Goal: Task Accomplishment & Management: Manage account settings

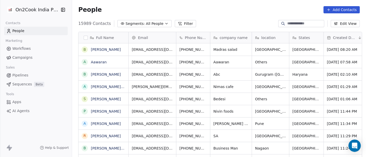
scroll to position [134, 292]
click at [94, 50] on link "[PERSON_NAME]" at bounding box center [106, 50] width 30 height 4
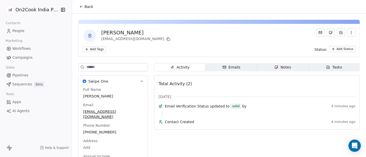
click at [81, 7] on button "Back" at bounding box center [86, 6] width 20 height 9
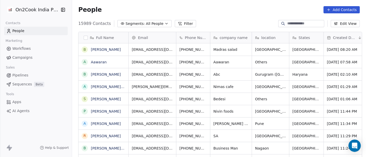
scroll to position [134, 292]
click at [178, 24] on button "Filter" at bounding box center [185, 23] width 21 height 7
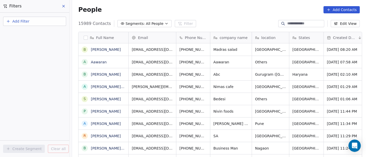
click at [22, 22] on span "Add Filter" at bounding box center [20, 21] width 17 height 5
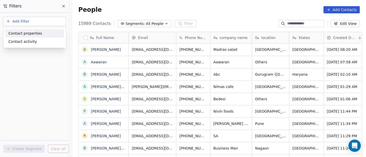
click at [28, 33] on span "Contact properties" at bounding box center [24, 33] width 33 height 5
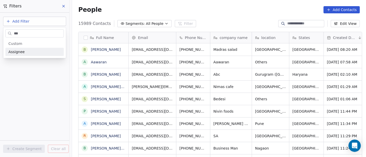
type input "***"
click at [28, 49] on div "Assignee" at bounding box center [34, 52] width 58 height 8
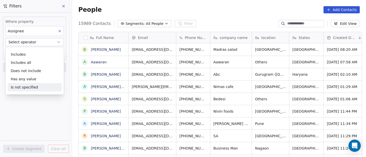
click at [33, 85] on div "Is not specified" at bounding box center [35, 87] width 54 height 8
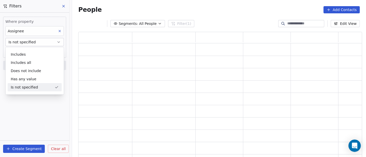
scroll to position [122, 279]
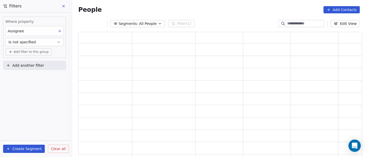
click at [36, 51] on span "Add filter to this group" at bounding box center [31, 52] width 35 height 4
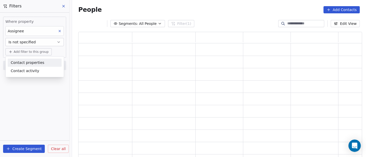
click at [36, 64] on span "Contact properties" at bounding box center [27, 62] width 33 height 5
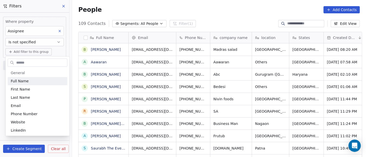
scroll to position [134, 292]
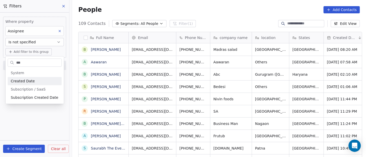
type input "***"
click at [30, 81] on span "Created Date" at bounding box center [23, 81] width 24 height 5
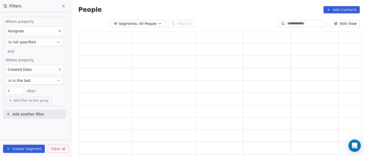
scroll to position [122, 279]
click at [31, 81] on button "is in the last" at bounding box center [34, 81] width 58 height 8
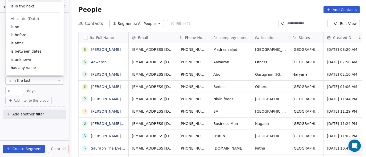
scroll to position [134, 292]
click at [30, 42] on div "is after" at bounding box center [35, 43] width 54 height 8
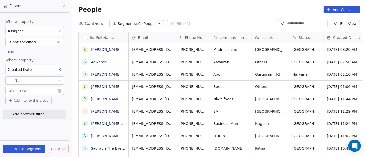
click at [37, 89] on body "On2Cook India Pvt. Ltd. Contacts People Marketing Workflows Campaigns Sales Pip…" at bounding box center [183, 78] width 366 height 157
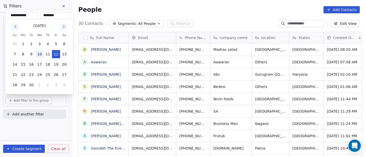
click at [37, 54] on button "10" at bounding box center [40, 54] width 8 height 8
type input "**********"
click at [173, 9] on html "On2Cook India Pvt. Ltd. Contacts People Marketing Workflows Campaigns Sales Pip…" at bounding box center [183, 78] width 366 height 157
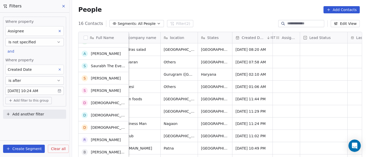
scroll to position [0, 0]
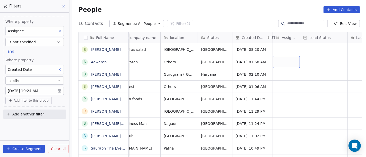
click at [274, 63] on div "grid" at bounding box center [286, 62] width 27 height 12
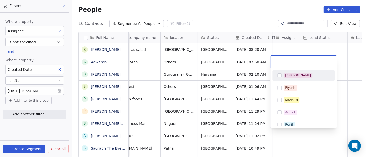
click at [282, 75] on div "[PERSON_NAME]" at bounding box center [303, 76] width 58 height 8
click at [248, 17] on html "On2Cook India Pvt. Ltd. Contacts People Marketing Workflows Campaigns Sales Pip…" at bounding box center [183, 78] width 366 height 157
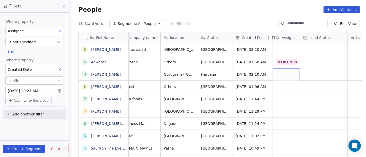
click at [284, 76] on div "grid" at bounding box center [286, 74] width 27 height 12
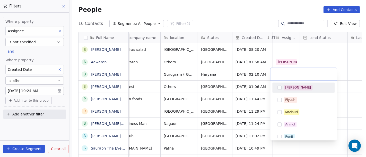
click at [283, 87] on div "[PERSON_NAME]" at bounding box center [303, 88] width 58 height 8
click at [305, 52] on html "On2Cook India Pvt. Ltd. Contacts People Marketing Workflows Campaigns Sales Pip…" at bounding box center [183, 78] width 366 height 157
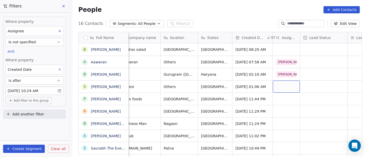
click at [276, 86] on div "grid" at bounding box center [286, 87] width 27 height 12
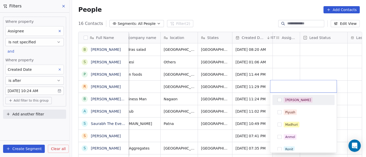
click at [285, 98] on span "[PERSON_NAME]" at bounding box center [298, 101] width 29 height 6
click at [296, 59] on html "On2Cook India Pvt. Ltd. Contacts People Marketing Workflows Campaigns Sales Pip…" at bounding box center [183, 78] width 366 height 157
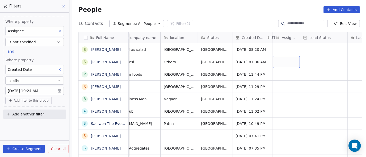
click at [277, 62] on div "grid" at bounding box center [286, 62] width 27 height 12
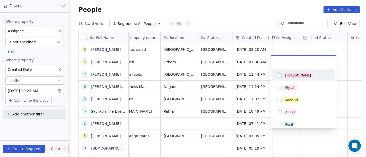
click at [280, 74] on button "Suggestions" at bounding box center [279, 76] width 4 height 4
click at [298, 48] on html "On2Cook India Pvt. Ltd. Contacts People Marketing Workflows Campaigns Sales Pip…" at bounding box center [183, 78] width 366 height 157
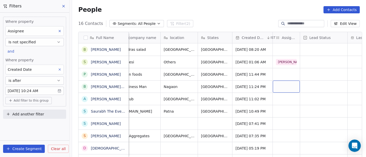
click at [280, 89] on div "grid" at bounding box center [286, 87] width 27 height 12
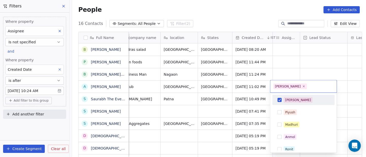
click at [286, 100] on div "[PERSON_NAME]" at bounding box center [298, 100] width 26 height 5
click at [304, 68] on html "On2Cook India Pvt. Ltd. Contacts People Marketing Workflows Campaigns Sales Pip…" at bounding box center [183, 78] width 366 height 157
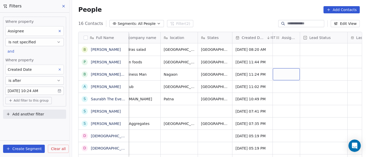
click at [281, 78] on div "grid" at bounding box center [286, 74] width 27 height 12
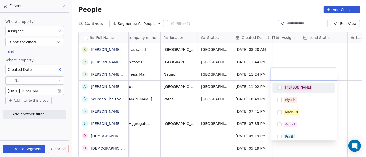
click at [287, 87] on div "[PERSON_NAME]" at bounding box center [298, 87] width 26 height 5
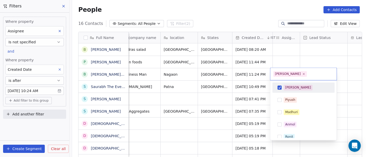
click at [320, 52] on html "On2Cook India Pvt. Ltd. Contacts People Marketing Workflows Campaigns Sales Pip…" at bounding box center [183, 78] width 366 height 157
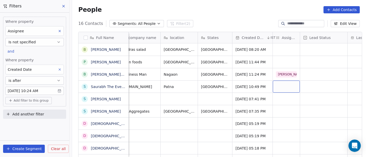
click at [283, 86] on div "grid" at bounding box center [286, 87] width 27 height 12
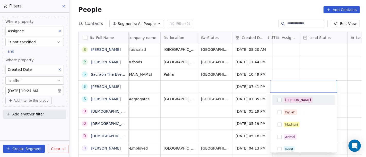
click at [297, 71] on html "On2Cook India Pvt. Ltd. Contacts People Marketing Workflows Campaigns Sales Pip…" at bounding box center [183, 78] width 366 height 157
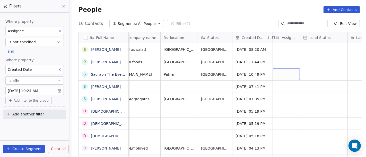
click at [276, 71] on div "grid" at bounding box center [286, 74] width 27 height 12
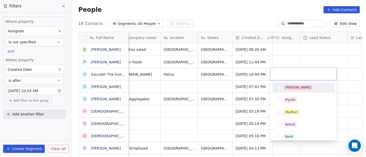
click at [287, 85] on span "[PERSON_NAME]" at bounding box center [298, 88] width 29 height 6
click at [296, 56] on html "On2Cook India Pvt. Ltd. Contacts People Marketing Workflows Campaigns Sales Pip…" at bounding box center [183, 78] width 366 height 157
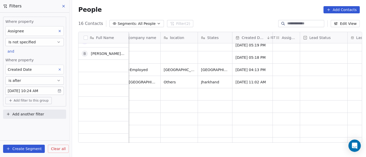
scroll to position [54, 0]
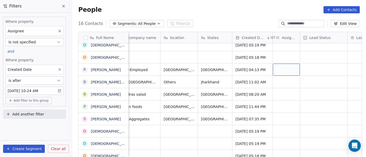
click at [282, 72] on div "grid" at bounding box center [286, 70] width 27 height 12
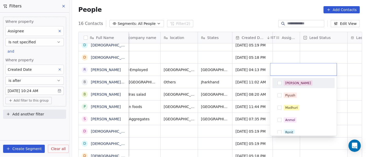
click at [287, 84] on div "[PERSON_NAME]" at bounding box center [298, 83] width 26 height 5
click at [289, 41] on html "On2Cook India Pvt. Ltd. Contacts People Marketing Workflows Campaigns Sales Pip…" at bounding box center [183, 78] width 366 height 157
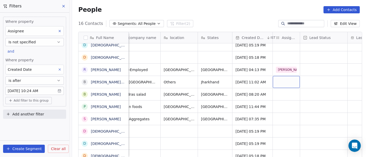
click at [284, 81] on div "grid" at bounding box center [286, 82] width 27 height 12
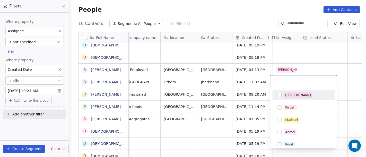
click at [288, 95] on div "[PERSON_NAME]" at bounding box center [298, 95] width 26 height 5
click at [321, 65] on html "On2Cook India Pvt. Ltd. Contacts People Marketing Workflows Campaigns Sales Pip…" at bounding box center [183, 78] width 366 height 157
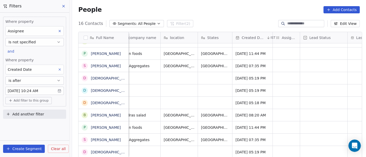
scroll to position [0, 0]
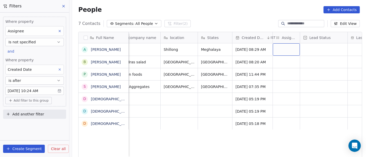
click at [287, 45] on div "grid" at bounding box center [286, 49] width 27 height 12
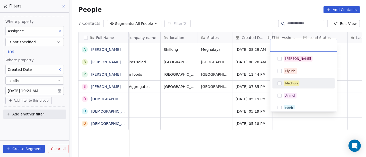
click at [296, 85] on div "Madhuri" at bounding box center [291, 83] width 13 height 5
click at [193, 94] on html "On2Cook India Pvt. Ltd. Contacts People Marketing Workflows Campaigns Sales Pip…" at bounding box center [183, 78] width 366 height 157
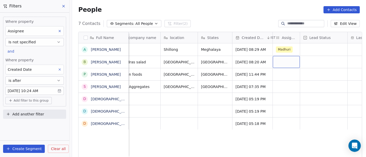
click at [294, 56] on div "grid" at bounding box center [286, 62] width 27 height 12
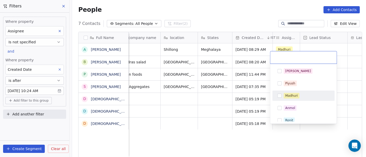
click at [292, 96] on div "Madhuri" at bounding box center [291, 96] width 13 height 5
click at [205, 96] on html "On2Cook India Pvt. Ltd. Contacts People Marketing Workflows Campaigns Sales Pip…" at bounding box center [183, 78] width 366 height 157
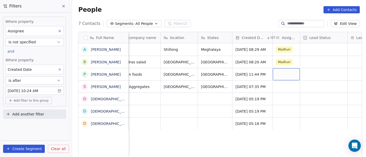
click at [285, 72] on div "grid" at bounding box center [286, 74] width 27 height 12
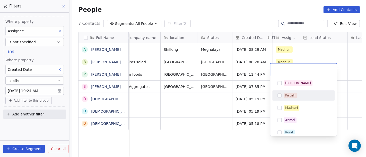
click at [287, 101] on div "Salim Piyush Madhuri Anmol Ronit Saurabh Sapan Falguni Mary Ajay Ankit Rohit Sh…" at bounding box center [303, 157] width 62 height 159
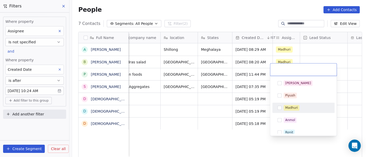
click at [287, 106] on span "Madhuri" at bounding box center [292, 108] width 16 height 6
click at [198, 104] on html "On2Cook India Pvt. Ltd. Contacts People Marketing Workflows Campaigns Sales Pip…" at bounding box center [183, 78] width 366 height 157
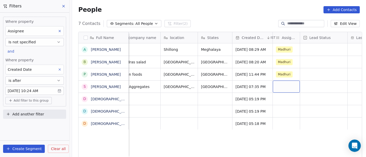
click at [278, 85] on div "grid" at bounding box center [286, 87] width 27 height 12
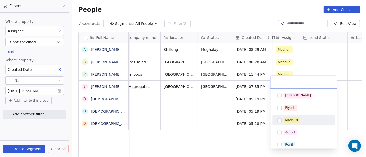
click at [293, 122] on div "Madhuri" at bounding box center [291, 120] width 13 height 5
click at [208, 110] on html "On2Cook India Pvt. Ltd. Contacts People Marketing Workflows Campaigns Sales Pip…" at bounding box center [183, 78] width 366 height 157
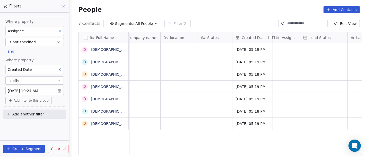
scroll to position [0, 91]
click at [136, 74] on icon "grid" at bounding box center [138, 74] width 4 height 4
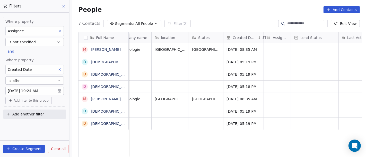
scroll to position [0, 100]
click at [275, 49] on div "grid" at bounding box center [277, 49] width 27 height 12
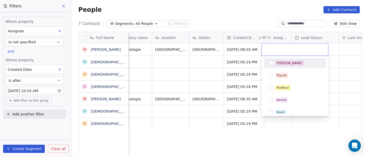
click at [282, 63] on div "[PERSON_NAME]" at bounding box center [290, 63] width 26 height 5
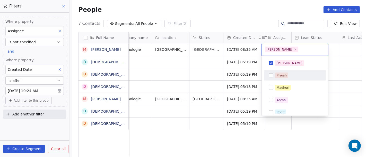
click at [207, 69] on html "On2Cook India Pvt. Ltd. Contacts People Marketing Workflows Campaigns Sales Pip…" at bounding box center [183, 78] width 366 height 157
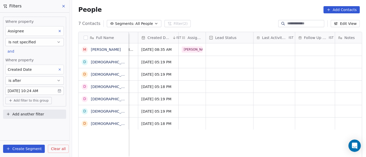
scroll to position [0, 184]
click at [233, 7] on div "People Add Contacts" at bounding box center [219, 9] width 282 height 7
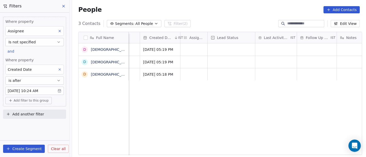
click at [135, 24] on span "All People" at bounding box center [143, 23] width 17 height 5
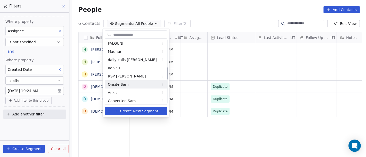
scroll to position [143, 0]
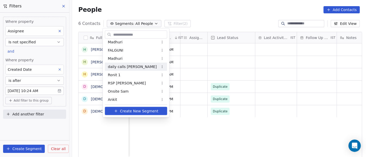
click at [128, 66] on span "daily calls salim" at bounding box center [132, 66] width 49 height 5
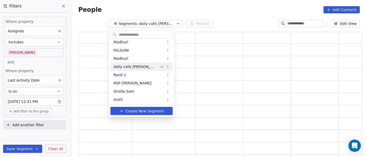
scroll to position [122, 279]
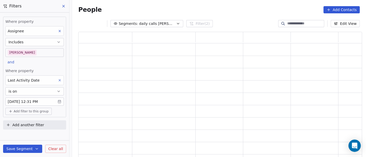
click at [26, 102] on body "On2Cook India Pvt. Ltd. Contacts People Marketing Workflows Campaigns Sales Pip…" at bounding box center [183, 78] width 366 height 157
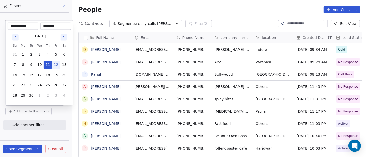
scroll to position [134, 292]
click at [55, 64] on button "12" at bounding box center [56, 65] width 8 height 8
type input "**********"
click at [49, 139] on html "On2Cook India Pvt. Ltd. Contacts People Marketing Workflows Campaigns Sales Pip…" at bounding box center [183, 78] width 366 height 157
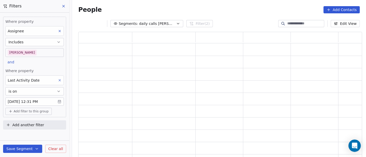
scroll to position [122, 279]
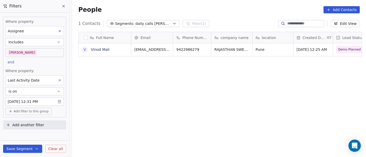
click at [15, 155] on div "Save Segment Clear all" at bounding box center [34, 149] width 69 height 16
click at [19, 151] on button "Save Segment" at bounding box center [22, 149] width 39 height 8
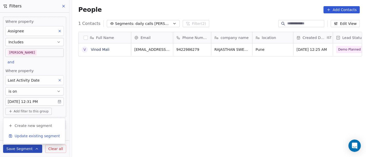
click at [32, 136] on span "Update existing segment" at bounding box center [37, 136] width 45 height 5
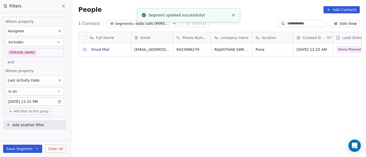
click at [214, 128] on div "Full Name V Vinod Mali Email Phone Number company name location Created Date IS…" at bounding box center [219, 97] width 294 height 139
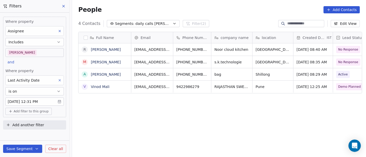
click at [177, 103] on div "Full Name R Rommy LUBANA M Madan nagpal A Alex Bamon V Vinod Mali Email Phone N…" at bounding box center [219, 97] width 294 height 139
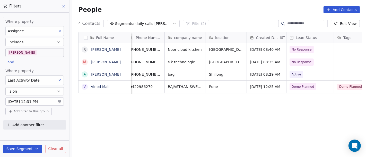
scroll to position [0, 44]
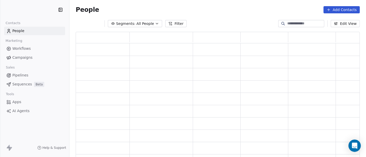
scroll to position [122, 279]
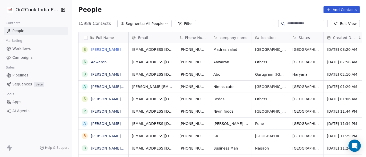
drag, startPoint x: 0, startPoint y: 0, endPoint x: 103, endPoint y: 50, distance: 115.0
click at [103, 50] on link "[PERSON_NAME]" at bounding box center [106, 50] width 30 height 4
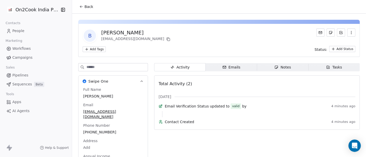
click at [85, 10] on button "Back" at bounding box center [86, 6] width 20 height 9
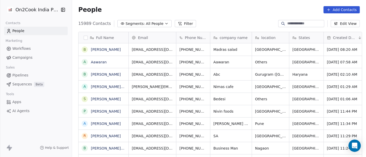
scroll to position [134, 292]
click at [146, 24] on span "All People" at bounding box center [154, 23] width 17 height 5
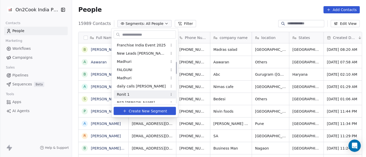
scroll to position [114, 0]
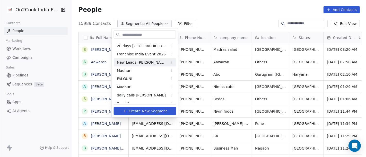
click at [143, 60] on span "New Leads [PERSON_NAME]" at bounding box center [142, 62] width 50 height 5
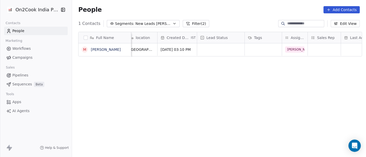
scroll to position [0, 116]
click at [223, 96] on div "Full Name M [PERSON_NAME] Email Phone Number company name location Created Date…" at bounding box center [219, 97] width 294 height 139
click at [209, 6] on div "People Add Contacts" at bounding box center [219, 10] width 294 height 20
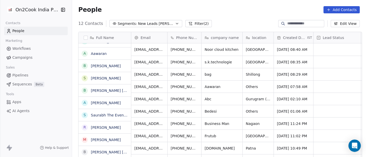
scroll to position [0, 0]
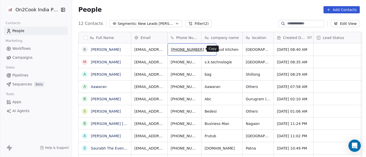
click at [207, 49] on button "grid" at bounding box center [210, 49] width 6 height 6
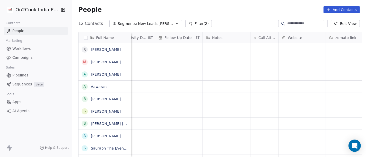
scroll to position [0, 354]
click at [255, 49] on div "grid" at bounding box center [260, 49] width 28 height 12
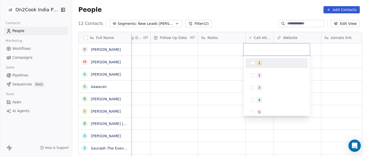
click at [261, 68] on div "1" at bounding box center [276, 63] width 62 height 10
click at [216, 66] on html "On2Cook India Pvt. Ltd. Contacts People Marketing Workflows Campaigns Sales Pip…" at bounding box center [183, 78] width 366 height 157
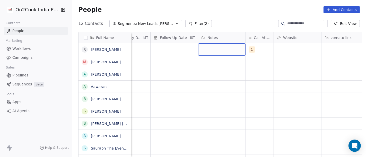
click at [218, 54] on div "grid" at bounding box center [221, 49] width 47 height 12
click at [218, 54] on textarea at bounding box center [219, 52] width 47 height 16
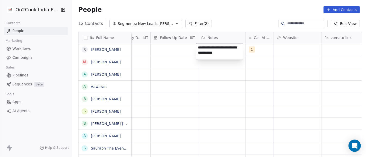
type textarea "**********"
click at [203, 83] on html "**********" at bounding box center [183, 78] width 366 height 157
click at [164, 50] on html "**********" at bounding box center [183, 78] width 366 height 157
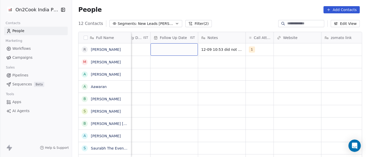
click at [164, 50] on div "grid" at bounding box center [174, 49] width 47 height 12
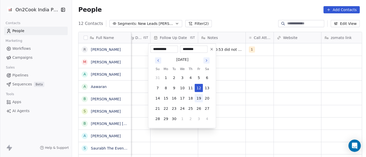
click at [199, 96] on button "19" at bounding box center [199, 98] width 8 height 8
type input "**********"
click at [254, 97] on html "**********" at bounding box center [183, 78] width 366 height 157
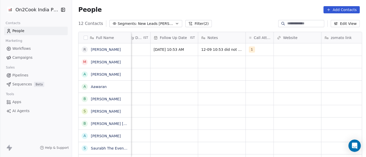
scroll to position [0, 326]
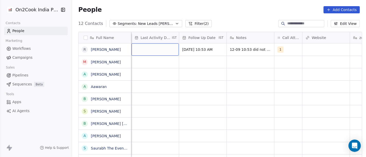
click at [137, 49] on div "grid" at bounding box center [154, 49] width 47 height 12
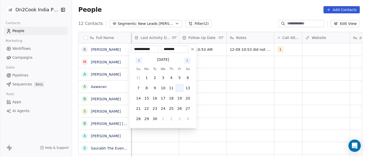
click at [180, 90] on button "12" at bounding box center [179, 88] width 8 height 8
click at [261, 97] on html "On2Cook India Pvt. Ltd. Contacts People Marketing Workflows Campaigns Sales Pip…" at bounding box center [183, 78] width 366 height 157
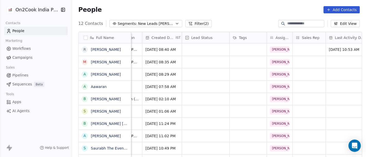
scroll to position [0, 131]
click at [196, 53] on div "grid" at bounding box center [205, 49] width 47 height 12
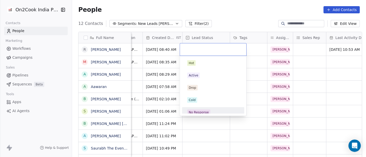
click at [204, 110] on div "No Response" at bounding box center [199, 112] width 20 height 5
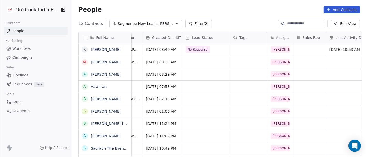
click at [247, 7] on div "People Add Contacts" at bounding box center [219, 9] width 282 height 7
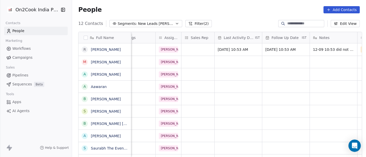
scroll to position [0, 347]
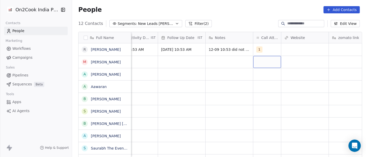
click at [269, 66] on div "grid" at bounding box center [267, 62] width 28 height 12
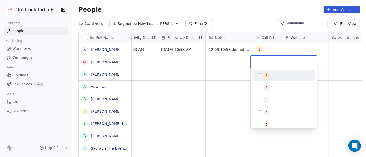
click at [270, 76] on div "1" at bounding box center [287, 76] width 46 height 6
click at [269, 26] on html "On2Cook India Pvt. Ltd. Contacts People Marketing Workflows Campaigns Sales Pip…" at bounding box center [183, 78] width 366 height 157
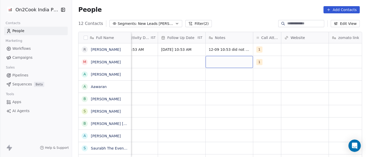
click at [224, 60] on div "grid" at bounding box center [229, 62] width 47 height 12
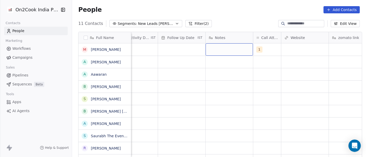
click at [224, 49] on div "grid" at bounding box center [229, 49] width 47 height 12
click at [224, 49] on textarea at bounding box center [226, 52] width 47 height 16
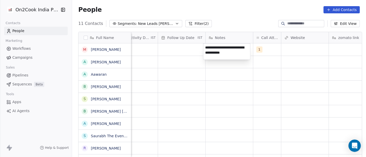
type textarea "**********"
click at [150, 119] on html "**********" at bounding box center [183, 78] width 366 height 157
click at [168, 50] on html "**********" at bounding box center [183, 78] width 366 height 157
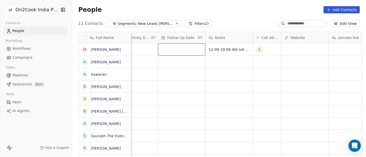
click at [168, 50] on div "grid" at bounding box center [181, 49] width 47 height 12
click at [170, 50] on div "grid" at bounding box center [181, 49] width 47 height 12
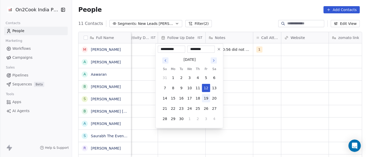
click at [205, 97] on button "19" at bounding box center [206, 98] width 8 height 8
type input "**********"
click at [268, 86] on html "**********" at bounding box center [183, 78] width 366 height 157
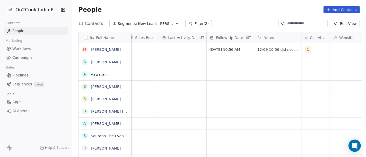
scroll to position [0, 295]
click at [171, 48] on div "grid" at bounding box center [185, 49] width 47 height 12
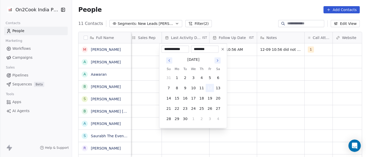
click at [210, 91] on button "12" at bounding box center [210, 88] width 8 height 8
click at [285, 91] on html "**********" at bounding box center [183, 78] width 366 height 157
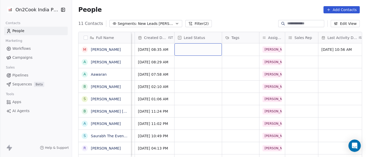
scroll to position [0, 0]
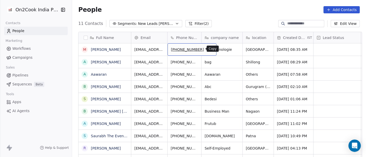
click at [208, 50] on icon "grid" at bounding box center [210, 49] width 4 height 4
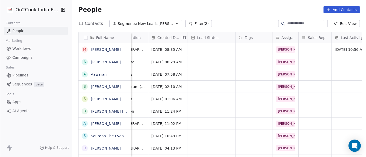
scroll to position [0, 126]
click at [215, 53] on div "grid" at bounding box center [211, 49] width 47 height 12
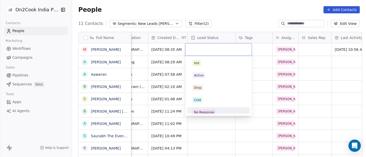
click at [214, 110] on span "No Response" at bounding box center [203, 113] width 23 height 6
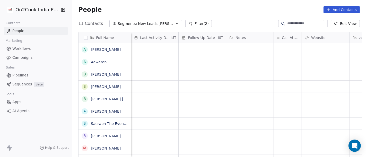
scroll to position [0, 327]
click at [283, 50] on div "grid" at bounding box center [287, 49] width 28 height 12
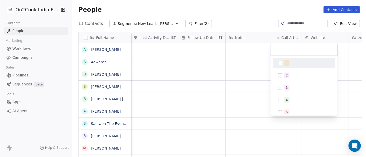
click at [290, 64] on div "1" at bounding box center [307, 63] width 46 height 6
click at [221, 76] on html "On2Cook India Pvt. Ltd. Contacts People Marketing Workflows Campaigns Sales Pip…" at bounding box center [183, 78] width 366 height 157
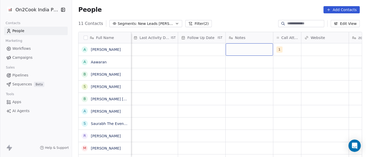
click at [248, 53] on div "grid" at bounding box center [249, 49] width 47 height 12
click at [253, 53] on textarea "**********" at bounding box center [246, 52] width 47 height 17
type textarea "**********"
click at [235, 97] on html "**********" at bounding box center [183, 78] width 366 height 157
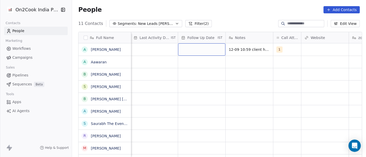
click at [203, 49] on div "grid" at bounding box center [201, 49] width 47 height 12
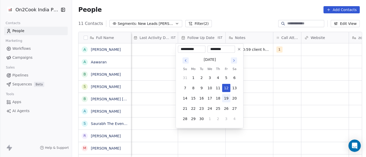
click at [225, 96] on button "19" at bounding box center [226, 98] width 8 height 8
type input "**********"
click at [262, 75] on html "**********" at bounding box center [183, 78] width 366 height 157
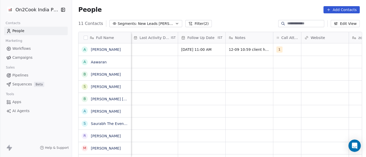
scroll to position [0, 275]
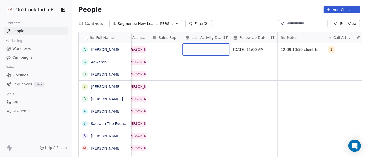
click at [193, 54] on div "grid" at bounding box center [205, 49] width 47 height 12
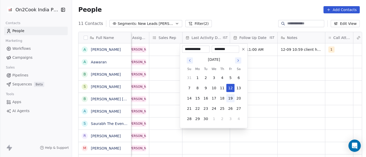
click at [228, 100] on button "19" at bounding box center [230, 98] width 8 height 8
type input "**********"
click at [284, 88] on html "On2Cook India Pvt. Ltd. Contacts People Marketing Workflows Campaigns Sales Pip…" at bounding box center [183, 78] width 366 height 157
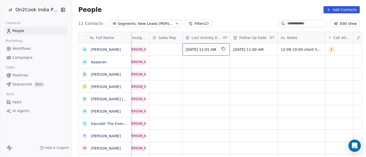
click at [208, 50] on span "[DATE] 11:01 AM" at bounding box center [201, 49] width 31 height 5
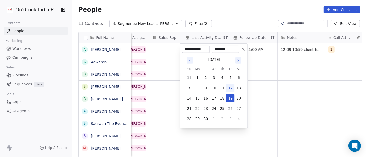
click at [232, 85] on button "12" at bounding box center [230, 88] width 8 height 8
type input "**********"
click at [287, 87] on html "On2Cook India Pvt. Ltd. Contacts People Marketing Workflows Campaigns Sales Pip…" at bounding box center [183, 78] width 366 height 157
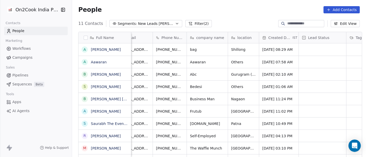
scroll to position [0, 16]
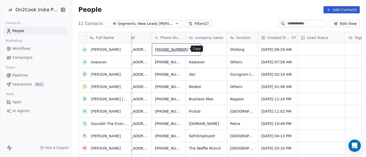
click at [192, 49] on icon "grid" at bounding box center [194, 49] width 4 height 4
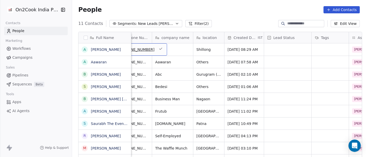
scroll to position [0, 50]
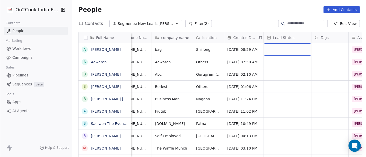
click at [269, 54] on div "grid" at bounding box center [287, 49] width 47 height 12
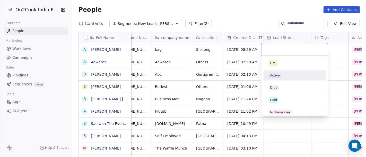
click at [290, 77] on div "Active" at bounding box center [295, 76] width 52 height 6
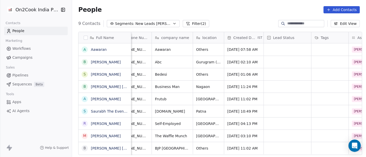
scroll to position [0, 0]
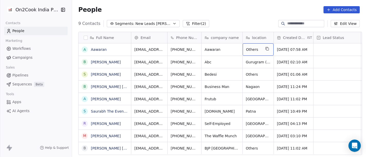
click at [251, 49] on span "Others" at bounding box center [253, 49] width 15 height 5
click at [251, 49] on textarea "******" at bounding box center [256, 52] width 30 height 16
type textarea "*****"
click at [245, 22] on html "On2Cook India Pvt. Ltd. Contacts People Marketing Workflows Campaigns Sales Pip…" at bounding box center [183, 78] width 366 height 157
click at [224, 50] on html "On2Cook India Pvt. Ltd. Contacts People Marketing Workflows Campaigns Sales Pip…" at bounding box center [183, 78] width 366 height 157
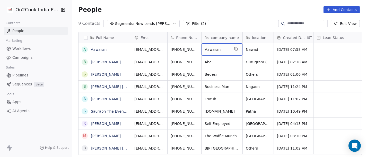
click at [224, 50] on span "Aawaran" at bounding box center [217, 49] width 25 height 5
click at [219, 50] on span "Aawaran" at bounding box center [217, 49] width 25 height 5
click at [219, 50] on textarea "*******" at bounding box center [219, 52] width 40 height 16
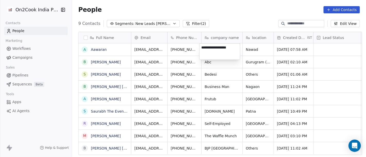
type textarea "**********"
click at [249, 72] on html "On2Cook India Pvt. Ltd. Contacts People Marketing Workflows Campaigns Sales Pip…" at bounding box center [183, 78] width 366 height 157
click at [119, 51] on html "On2Cook India Pvt. Ltd. Contacts People Marketing Workflows Campaigns Sales Pip…" at bounding box center [183, 78] width 366 height 157
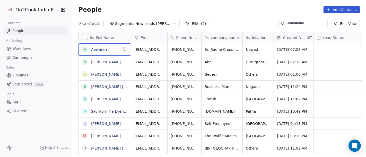
click at [111, 49] on span "Aawaran" at bounding box center [104, 49] width 27 height 5
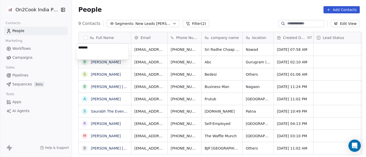
click at [111, 49] on textarea "*******" at bounding box center [102, 52] width 52 height 16
click at [111, 50] on textarea "*******" at bounding box center [102, 52] width 52 height 16
type textarea "*******"
click at [209, 16] on html "On2Cook India Pvt. Ltd. Contacts People Marketing Workflows Campaigns Sales Pip…" at bounding box center [183, 78] width 366 height 157
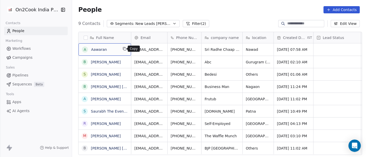
click at [124, 50] on icon "grid" at bounding box center [124, 49] width 4 height 4
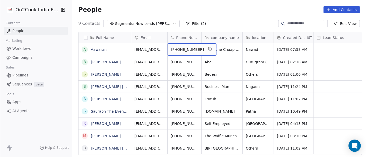
click at [179, 49] on span "+919060549045" at bounding box center [187, 49] width 33 height 5
click at [175, 50] on input "**********" at bounding box center [186, 50] width 40 height 10
type input "**********"
click at [241, 19] on html "On2Cook India Pvt. Ltd. Contacts People Marketing Workflows Campaigns Sales Pip…" at bounding box center [183, 78] width 366 height 157
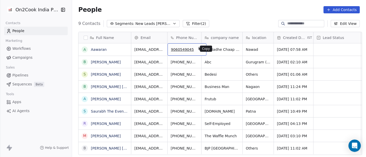
click at [197, 49] on button "grid" at bounding box center [200, 49] width 6 height 6
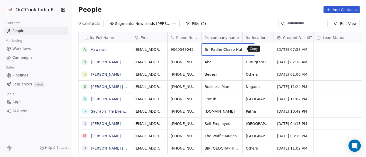
click at [247, 49] on icon "grid" at bounding box center [249, 49] width 4 height 4
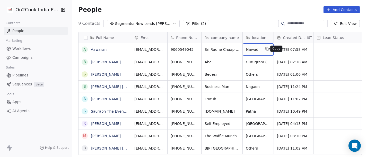
click at [266, 49] on icon "grid" at bounding box center [267, 48] width 2 height 2
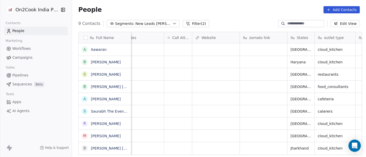
scroll to position [0, 436]
click at [172, 51] on div "grid" at bounding box center [178, 49] width 28 height 12
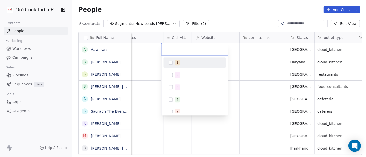
click at [175, 64] on span "1" at bounding box center [177, 63] width 5 height 6
drag, startPoint x: 260, startPoint y: 71, endPoint x: 232, endPoint y: 71, distance: 27.8
click at [260, 71] on html "On2Cook India Pvt. Ltd. Contacts People Marketing Workflows Campaigns Sales Pip…" at bounding box center [183, 78] width 366 height 157
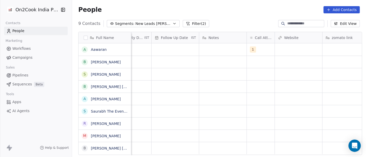
scroll to position [0, 353]
click at [211, 48] on div "grid" at bounding box center [222, 49] width 47 height 12
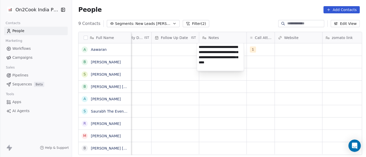
scroll to position [0, 0]
type textarea "**********"
click at [217, 145] on html "On2Cook India Pvt. Ltd. Contacts People Marketing Workflows Campaigns Sales Pip…" at bounding box center [183, 78] width 366 height 157
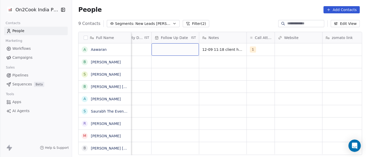
click at [172, 49] on div "grid" at bounding box center [175, 49] width 47 height 12
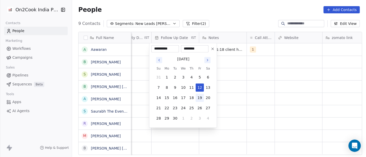
click at [202, 99] on button "19" at bounding box center [200, 98] width 8 height 8
type input "**********"
click at [263, 89] on html "**********" at bounding box center [183, 78] width 366 height 157
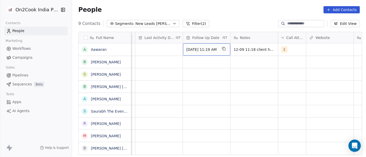
scroll to position [0, 322]
click at [206, 47] on span "19/09/2025 11:19 AM" at bounding box center [201, 49] width 31 height 5
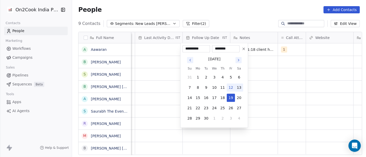
click at [240, 86] on button "13" at bounding box center [239, 88] width 8 height 8
type input "**********"
click at [282, 85] on html "**********" at bounding box center [183, 78] width 366 height 157
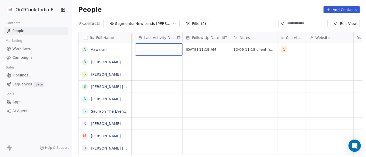
click at [160, 53] on div "grid" at bounding box center [158, 49] width 47 height 12
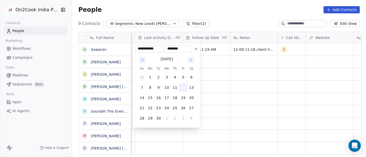
click at [186, 84] on button "12" at bounding box center [183, 88] width 8 height 8
click at [251, 91] on html "**********" at bounding box center [183, 78] width 366 height 157
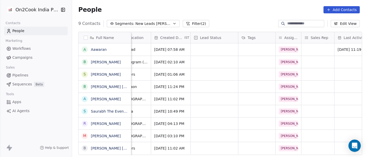
scroll to position [1, 115]
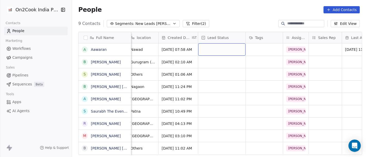
click at [207, 49] on div "grid" at bounding box center [221, 49] width 47 height 12
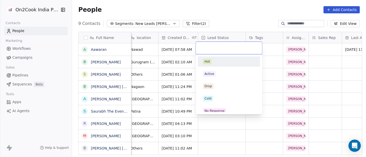
click at [327, 58] on html "On2Cook India Pvt. Ltd. Contacts People Marketing Workflows Campaigns Sales Pip…" at bounding box center [183, 78] width 366 height 157
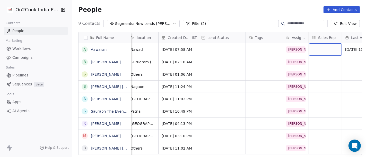
click at [323, 47] on div "grid" at bounding box center [325, 49] width 33 height 12
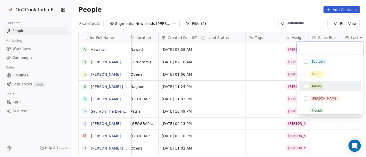
click at [323, 86] on span "Anmol" at bounding box center [316, 87] width 13 height 6
click at [270, 74] on html "On2Cook India Pvt. Ltd. Contacts People Marketing Workflows Campaigns Sales Pip…" at bounding box center [183, 78] width 366 height 157
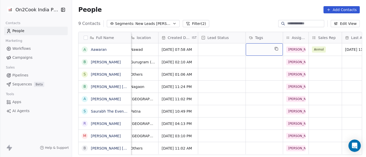
click at [262, 51] on div "grid" at bounding box center [264, 49] width 37 height 12
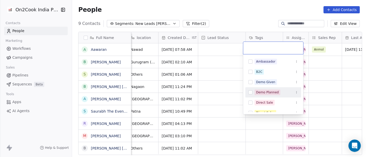
click at [279, 89] on div "Demo Planned" at bounding box center [273, 93] width 56 height 8
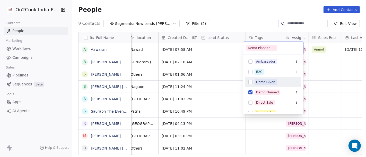
click at [330, 71] on html "On2Cook India Pvt. Ltd. Contacts People Marketing Workflows Campaigns Sales Pip…" at bounding box center [183, 78] width 366 height 157
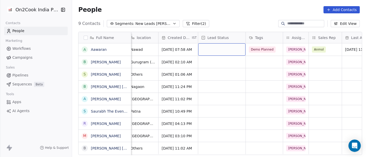
click at [222, 46] on div "grid" at bounding box center [221, 49] width 47 height 12
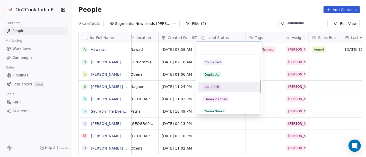
scroll to position [114, 0]
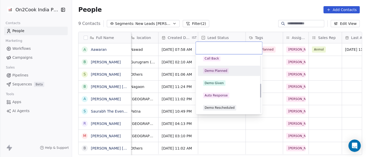
click at [224, 72] on div "Demo Planned" at bounding box center [216, 71] width 23 height 5
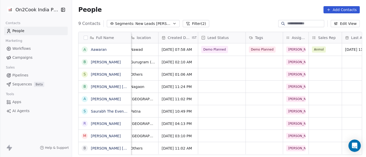
drag, startPoint x: 250, startPoint y: 10, endPoint x: 233, endPoint y: 6, distance: 16.8
click at [250, 9] on div "People Add Contacts" at bounding box center [219, 9] width 282 height 7
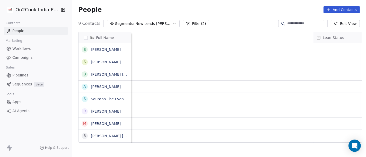
scroll to position [0, 322]
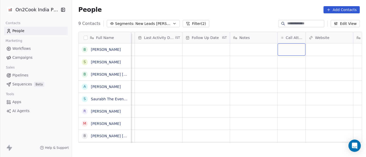
click at [284, 52] on div "grid" at bounding box center [292, 49] width 28 height 12
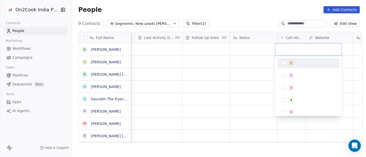
click at [286, 61] on button "Suggestions" at bounding box center [285, 63] width 4 height 4
click at [263, 62] on html "On2Cook India Pvt. Ltd. Contacts People Marketing Workflows Campaigns Sales Pip…" at bounding box center [183, 78] width 366 height 157
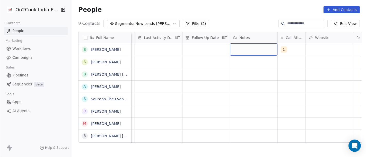
click at [247, 51] on div "grid" at bounding box center [253, 49] width 47 height 12
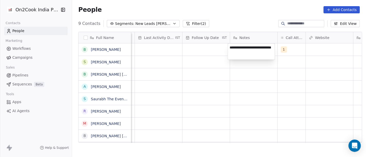
type textarea "**********"
click at [241, 93] on html "On2Cook India Pvt. Ltd. Contacts People Marketing Workflows Campaigns Sales Pip…" at bounding box center [183, 78] width 366 height 157
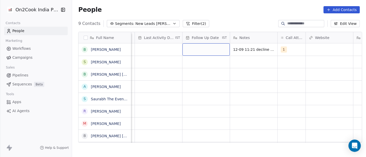
click at [194, 54] on div "grid" at bounding box center [205, 49] width 47 height 12
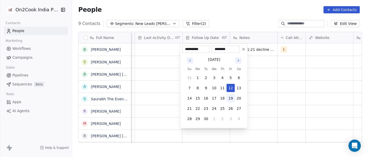
click at [229, 98] on button "19" at bounding box center [230, 98] width 8 height 8
type input "**********"
click at [272, 97] on html "On2Cook India Pvt. Ltd. Contacts People Marketing Workflows Campaigns Sales Pip…" at bounding box center [183, 78] width 366 height 157
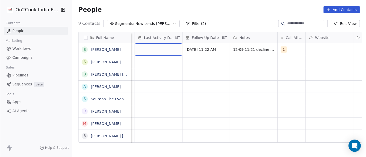
click at [158, 53] on div "grid" at bounding box center [158, 49] width 47 height 12
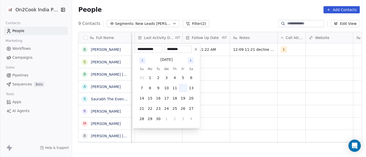
click at [182, 89] on button "12" at bounding box center [183, 88] width 8 height 8
click at [231, 92] on html "**********" at bounding box center [183, 78] width 366 height 157
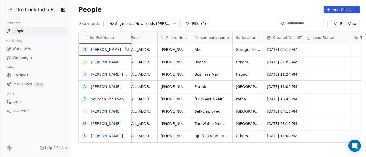
scroll to position [0, 10]
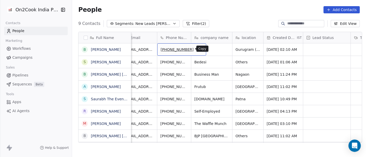
click at [198, 51] on icon "grid" at bounding box center [200, 49] width 4 height 4
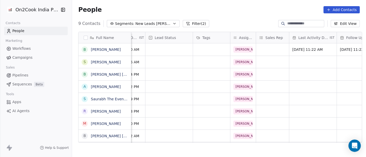
scroll to position [0, 168]
click at [163, 51] on div "grid" at bounding box center [169, 49] width 47 height 12
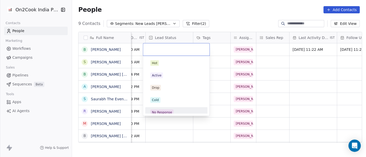
click at [173, 111] on div "No Response" at bounding box center [176, 113] width 52 height 6
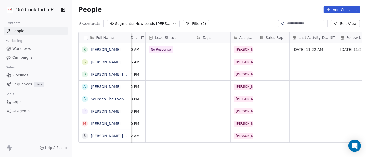
click at [227, 12] on div "People Add Contacts" at bounding box center [219, 9] width 282 height 7
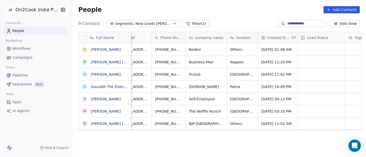
scroll to position [0, 0]
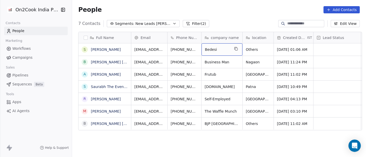
click at [222, 52] on span "Bedesi" at bounding box center [217, 49] width 25 height 5
click at [214, 26] on html "On2Cook India Pvt. Ltd. Contacts People Marketing Workflows Campaigns Sales Pip…" at bounding box center [183, 78] width 366 height 157
click at [258, 48] on span "Others" at bounding box center [253, 49] width 15 height 5
click at [258, 48] on textarea "******" at bounding box center [256, 52] width 30 height 16
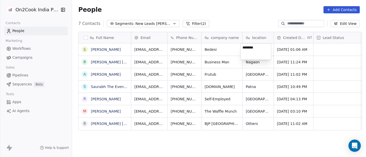
type textarea "*********"
click at [247, 21] on html "On2Cook India Pvt. Ltd. Contacts People Marketing Workflows Campaigns Sales Pip…" at bounding box center [183, 78] width 366 height 157
click at [235, 49] on icon "grid" at bounding box center [236, 49] width 2 height 2
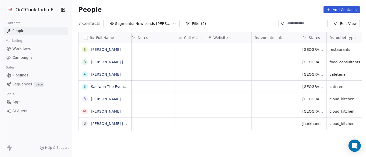
scroll to position [0, 441]
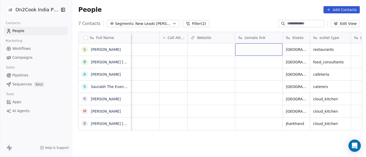
click at [257, 45] on div "grid" at bounding box center [258, 49] width 47 height 12
type textarea "**********"
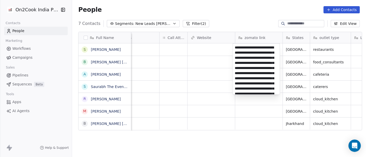
scroll to position [151, 0]
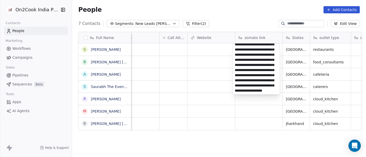
click at [243, 20] on html "On2Cook India Pvt. Ltd. Contacts People Marketing Workflows Campaigns Sales Pip…" at bounding box center [183, 78] width 366 height 157
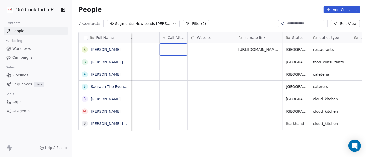
click at [179, 47] on div "grid" at bounding box center [174, 49] width 28 height 12
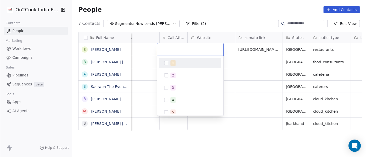
click at [177, 63] on div "1" at bounding box center [193, 63] width 46 height 6
drag, startPoint x: 235, startPoint y: 14, endPoint x: 240, endPoint y: 33, distance: 19.1
click at [235, 14] on html "On2Cook India Pvt. Ltd. Contacts People Marketing Workflows Campaigns Sales Pip…" at bounding box center [183, 78] width 366 height 157
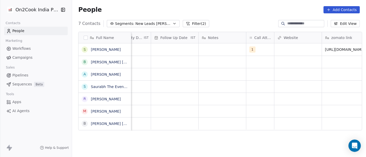
scroll to position [0, 354]
click at [220, 47] on div "grid" at bounding box center [222, 49] width 47 height 12
click at [209, 51] on textarea at bounding box center [220, 52] width 47 height 16
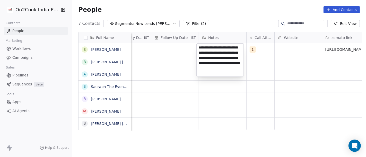
type textarea "**********"
click at [217, 104] on html "On2Cook India Pvt. Ltd. Contacts People Marketing Workflows Campaigns Sales Pip…" at bounding box center [183, 78] width 366 height 157
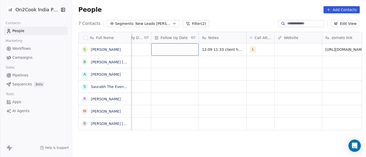
click at [167, 53] on div "grid" at bounding box center [174, 49] width 47 height 12
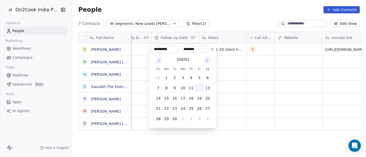
click at [197, 88] on button "12" at bounding box center [199, 88] width 8 height 8
click at [230, 106] on html "**********" at bounding box center [183, 78] width 366 height 157
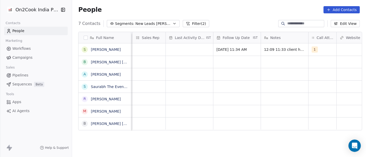
scroll to position [0, 291]
click at [197, 50] on div "grid" at bounding box center [189, 49] width 47 height 12
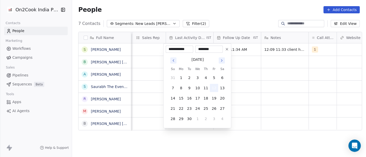
click at [213, 89] on button "12" at bounding box center [214, 88] width 8 height 8
click at [261, 86] on html "On2Cook India Pvt. Ltd. Contacts People Marketing Workflows Campaigns Sales Pip…" at bounding box center [183, 78] width 366 height 157
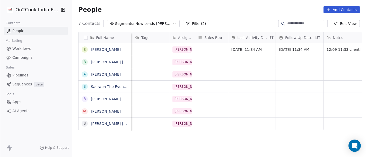
scroll to position [0, 228]
click at [125, 52] on div "S Shouvik Sengupta" at bounding box center [105, 49] width 55 height 12
click at [125, 51] on button "grid" at bounding box center [127, 49] width 6 height 6
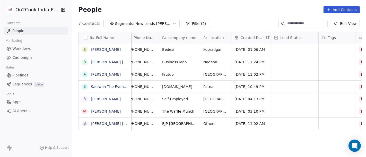
scroll to position [0, 0]
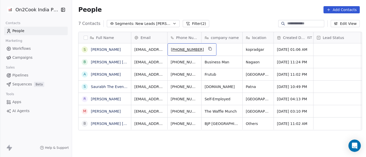
click at [177, 50] on span "+918721802497" at bounding box center [187, 49] width 33 height 5
click at [175, 48] on input "**********" at bounding box center [186, 50] width 40 height 10
type input "**********"
click at [231, 16] on html "On2Cook India Pvt. Ltd. Contacts People Marketing Workflows Campaigns Sales Pip…" at bounding box center [183, 78] width 366 height 157
click at [198, 49] on icon "grid" at bounding box center [199, 48] width 2 height 2
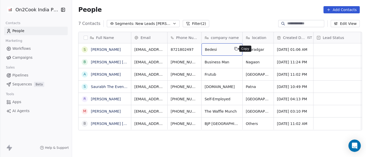
click at [235, 49] on icon "grid" at bounding box center [236, 49] width 2 height 2
click at [254, 47] on span "kopradgar" at bounding box center [255, 49] width 19 height 5
click at [254, 47] on textarea "*********" at bounding box center [257, 52] width 32 height 16
type textarea "*********"
click at [241, 20] on html "On2Cook India Pvt. Ltd. Contacts People Marketing Workflows Campaigns Sales Pip…" at bounding box center [183, 78] width 366 height 157
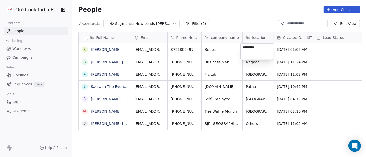
click at [221, 5] on html "On2Cook India Pvt. Ltd. Contacts People Marketing Workflows Campaigns Sales Pip…" at bounding box center [183, 78] width 366 height 157
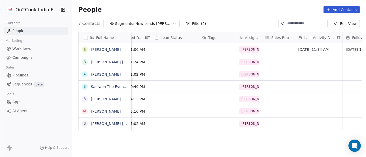
scroll to position [0, 151]
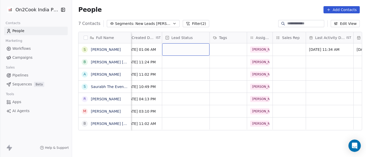
click at [188, 50] on div "grid" at bounding box center [185, 49] width 47 height 12
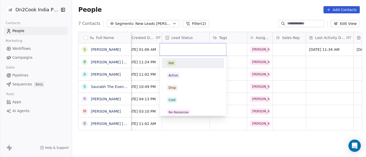
click at [282, 51] on html "On2Cook India Pvt. Ltd. Contacts People Marketing Workflows Campaigns Sales Pip…" at bounding box center [183, 78] width 366 height 157
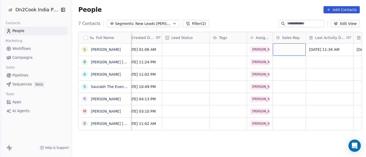
click at [282, 51] on div "grid" at bounding box center [289, 49] width 33 height 12
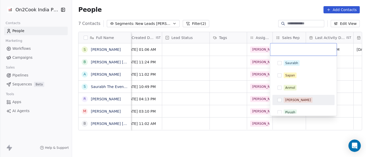
click at [295, 96] on div "[PERSON_NAME]" at bounding box center [303, 100] width 62 height 10
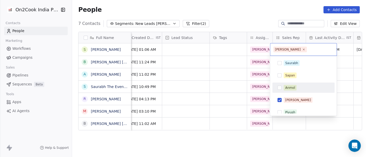
click at [283, 88] on div "Anmol" at bounding box center [303, 88] width 58 height 8
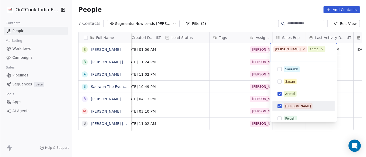
click at [282, 102] on div "[PERSON_NAME]" at bounding box center [303, 106] width 58 height 8
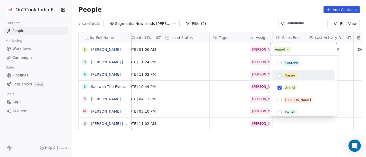
click at [253, 4] on html "On2Cook India Pvt. Ltd. Contacts People Marketing Workflows Campaigns Sales Pip…" at bounding box center [183, 78] width 366 height 157
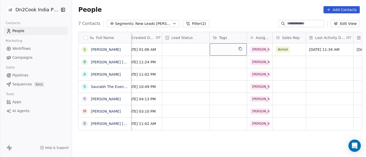
click at [216, 52] on div "grid" at bounding box center [228, 49] width 37 height 12
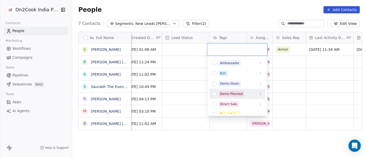
click at [233, 93] on div "Demo Planned" at bounding box center [231, 94] width 23 height 5
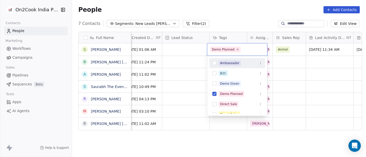
click at [240, 10] on html "On2Cook India Pvt. Ltd. Contacts People Marketing Workflows Campaigns Sales Pip…" at bounding box center [183, 78] width 366 height 157
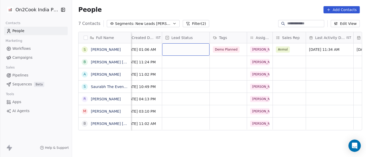
click at [186, 45] on div "grid" at bounding box center [185, 49] width 47 height 12
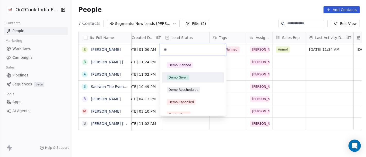
type input "**"
click at [187, 78] on span "Demo Given" at bounding box center [178, 78] width 22 height 6
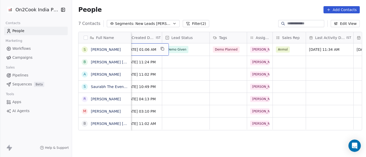
scroll to position [0, 143]
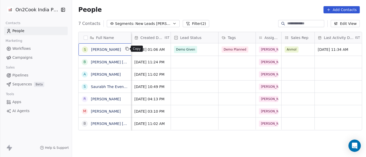
click at [126, 49] on icon "grid" at bounding box center [127, 48] width 2 height 2
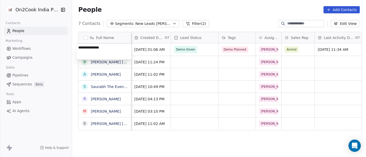
click at [110, 54] on textarea "**********" at bounding box center [103, 52] width 55 height 16
click at [183, 68] on html "On2Cook India Pvt. Ltd. Contacts People Marketing Workflows Campaigns Sales Pip…" at bounding box center [183, 78] width 366 height 157
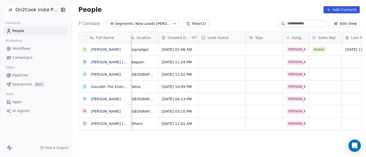
scroll to position [0, 116]
click at [227, 48] on div "grid" at bounding box center [221, 49] width 47 height 12
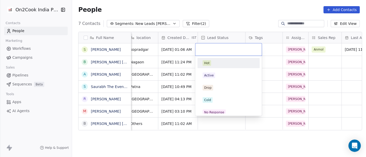
click at [271, 52] on html "On2Cook India Pvt. Ltd. Contacts People Marketing Workflows Campaigns Sales Pip…" at bounding box center [183, 78] width 366 height 157
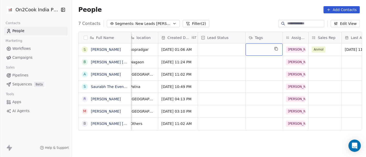
click at [263, 47] on div "grid" at bounding box center [263, 49] width 37 height 12
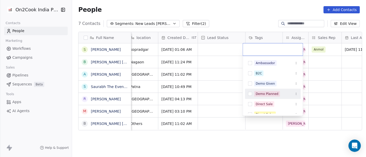
click at [276, 96] on span "Demo Planned" at bounding box center [267, 94] width 26 height 6
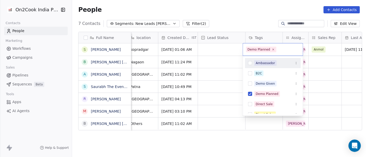
click at [249, 15] on html "On2Cook India Pvt. Ltd. Contacts People Marketing Workflows Campaigns Sales Pip…" at bounding box center [183, 78] width 366 height 157
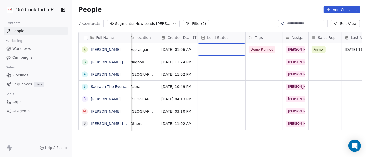
click at [218, 48] on div "grid" at bounding box center [221, 49] width 47 height 12
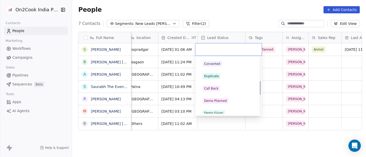
scroll to position [114, 0]
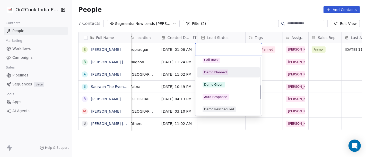
click at [222, 73] on div "Demo Planned" at bounding box center [215, 72] width 23 height 5
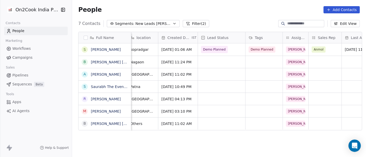
click at [232, 10] on div "People Add Contacts" at bounding box center [219, 9] width 282 height 7
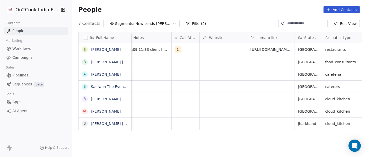
scroll to position [0, 428]
click at [178, 63] on div "grid" at bounding box center [186, 62] width 28 height 12
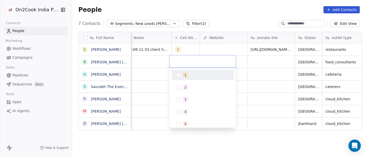
click at [186, 81] on div "1 2 3 4 5 6 7 8 9 10" at bounding box center [203, 130] width 62 height 121
click at [187, 78] on div "1" at bounding box center [206, 76] width 46 height 6
click at [241, 14] on html "On2Cook India Pvt. Ltd. Contacts People Marketing Workflows Campaigns Sales Pip…" at bounding box center [183, 78] width 366 height 157
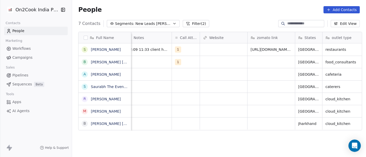
scroll to position [0, 357]
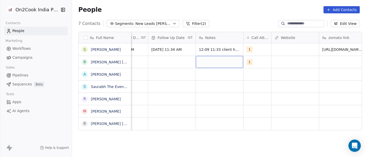
click at [196, 61] on div "grid" at bounding box center [219, 62] width 47 height 12
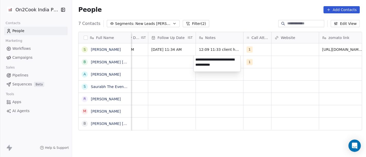
type textarea "**********"
click at [225, 82] on html "**********" at bounding box center [183, 78] width 366 height 157
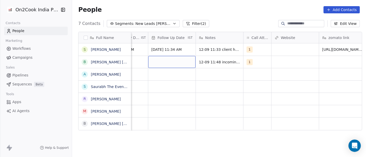
click at [173, 64] on div "grid" at bounding box center [171, 62] width 47 height 12
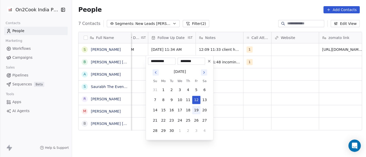
click at [196, 110] on button "19" at bounding box center [196, 111] width 8 height 8
type input "**********"
click at [237, 102] on html "**********" at bounding box center [183, 78] width 366 height 157
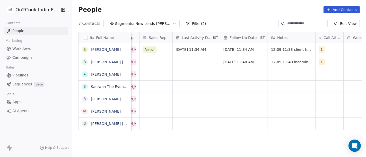
scroll to position [0, 284]
click at [210, 63] on div "grid" at bounding box center [196, 62] width 47 height 12
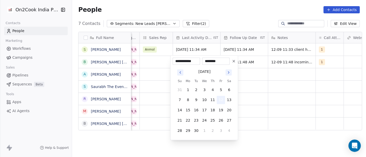
click at [221, 100] on button "12" at bounding box center [221, 100] width 8 height 8
click at [253, 97] on html "On2Cook India Pvt. Ltd. Contacts People Marketing Workflows Campaigns Sales Pip…" at bounding box center [183, 78] width 366 height 157
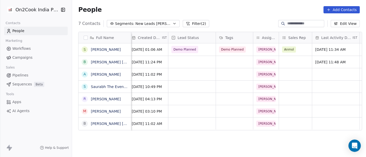
scroll to position [0, 145]
click at [182, 59] on div "grid" at bounding box center [192, 62] width 47 height 12
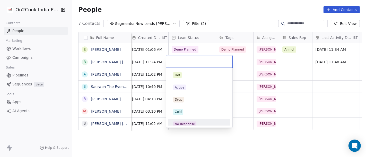
click at [191, 122] on span "No Response" at bounding box center [184, 125] width 23 height 6
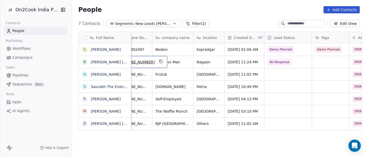
scroll to position [0, 36]
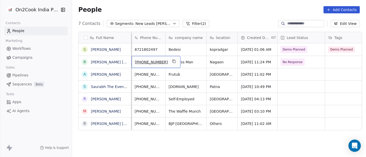
click at [161, 62] on div "+918471841316" at bounding box center [155, 62] width 49 height 12
click at [172, 62] on icon "grid" at bounding box center [174, 61] width 4 height 4
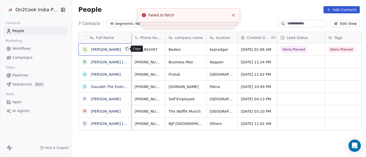
click at [125, 50] on icon "grid" at bounding box center [127, 49] width 4 height 4
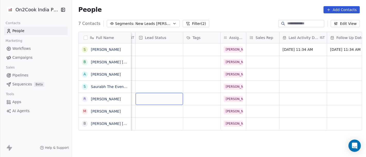
scroll to position [0, 178]
click at [258, 45] on div "grid" at bounding box center [262, 49] width 33 height 12
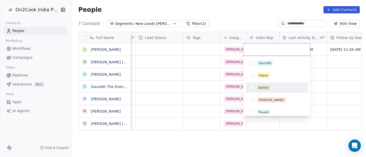
click at [269, 83] on div "Anmol" at bounding box center [277, 88] width 62 height 10
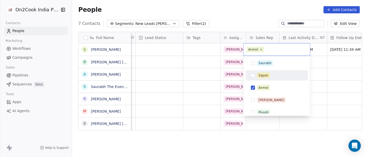
click at [320, 78] on html "On2Cook India Pvt. Ltd. Contacts People Marketing Workflows Campaigns Sales Pip…" at bounding box center [183, 78] width 366 height 157
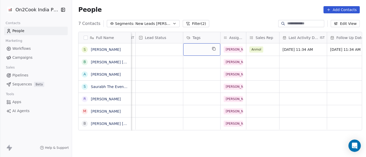
click at [196, 49] on div "grid" at bounding box center [201, 49] width 37 height 12
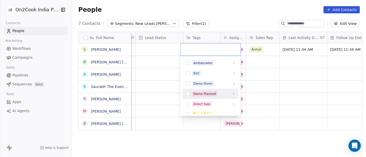
click at [207, 95] on div "Demo Planned" at bounding box center [204, 94] width 23 height 5
click at [298, 95] on html "On2Cook India Pvt. Ltd. Contacts People Marketing Workflows Campaigns Sales Pip…" at bounding box center [183, 78] width 366 height 157
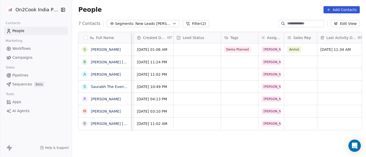
scroll to position [0, 139]
click at [189, 47] on div "grid" at bounding box center [197, 49] width 47 height 12
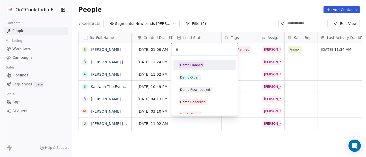
type input "**"
click at [203, 69] on div "Demo Planned" at bounding box center [204, 65] width 62 height 10
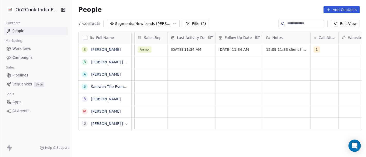
scroll to position [0, 290]
click at [315, 61] on div "grid" at bounding box center [324, 62] width 28 height 12
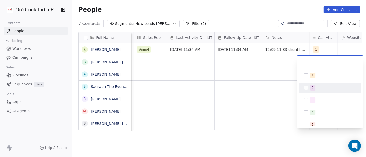
click at [319, 90] on div "2" at bounding box center [333, 88] width 46 height 6
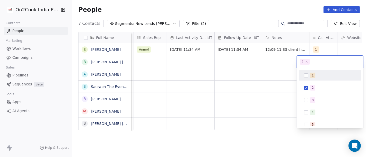
click at [262, 51] on html "On2Cook India Pvt. Ltd. Contacts People Marketing Workflows Campaigns Sales Pip…" at bounding box center [183, 78] width 366 height 157
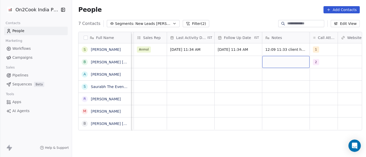
click at [280, 61] on div "grid" at bounding box center [285, 62] width 47 height 12
type textarea "*****"
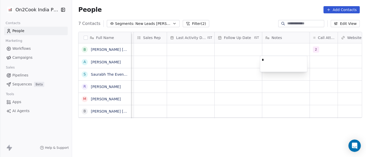
type textarea "**"
click at [271, 50] on html "On2Cook India Pvt. Ltd. Contacts People Marketing Workflows Campaigns Sales Pip…" at bounding box center [183, 78] width 366 height 157
click at [271, 50] on div "grid" at bounding box center [285, 49] width 47 height 12
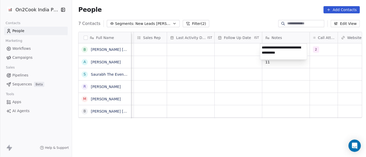
type textarea "**********"
click at [260, 82] on html "**********" at bounding box center [183, 78] width 366 height 157
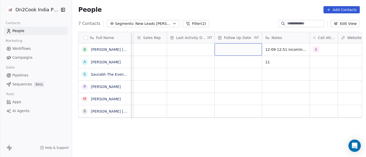
click at [216, 50] on div "grid" at bounding box center [238, 49] width 47 height 12
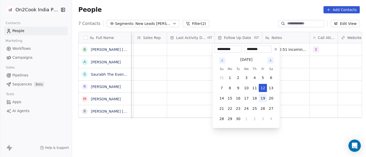
click at [261, 97] on button "19" at bounding box center [263, 98] width 8 height 8
type input "**********"
click at [289, 91] on html "**********" at bounding box center [183, 78] width 366 height 157
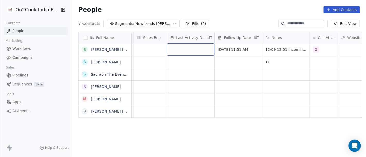
click at [191, 47] on div "grid" at bounding box center [190, 49] width 47 height 12
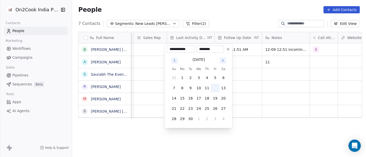
click at [216, 89] on button "12" at bounding box center [215, 88] width 8 height 8
click at [277, 89] on html "**********" at bounding box center [183, 78] width 366 height 157
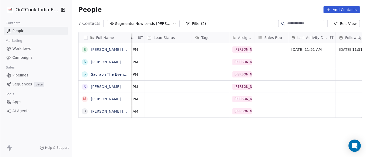
scroll to position [0, 169]
click at [164, 52] on div "grid" at bounding box center [167, 49] width 47 height 12
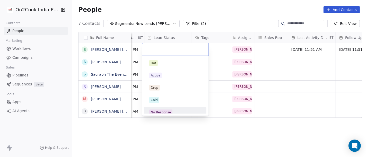
click at [168, 112] on div "No Response" at bounding box center [161, 112] width 20 height 5
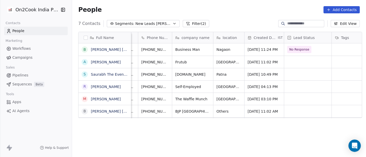
scroll to position [0, 29]
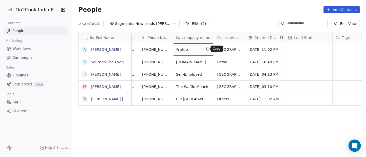
click at [206, 50] on icon "grid" at bounding box center [207, 49] width 4 height 4
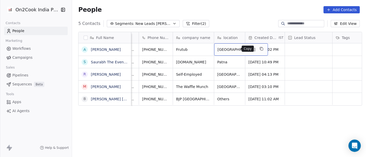
click at [258, 51] on button "grid" at bounding box center [261, 49] width 6 height 6
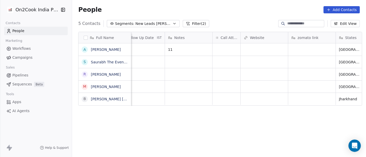
scroll to position [0, 387]
click at [302, 49] on div "grid" at bounding box center [312, 49] width 47 height 12
click at [302, 49] on textarea at bounding box center [309, 52] width 47 height 16
type textarea "**********"
click at [236, 124] on html "**********" at bounding box center [183, 78] width 366 height 157
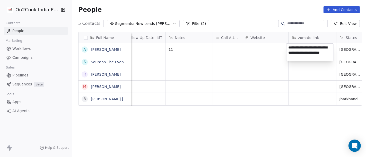
click at [232, 121] on html "**********" at bounding box center [183, 78] width 366 height 157
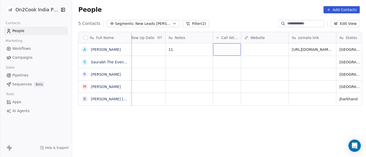
click at [226, 49] on div "grid" at bounding box center [227, 49] width 28 height 12
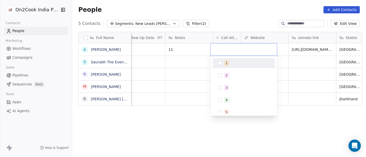
click at [231, 64] on div "1" at bounding box center [247, 63] width 46 height 6
click at [245, 17] on html "On2Cook India Pvt. Ltd. Contacts People Marketing Workflows Campaigns Sales Pip…" at bounding box center [183, 78] width 366 height 157
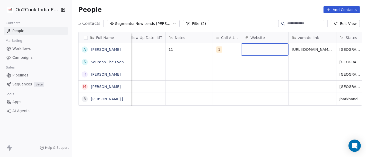
click at [270, 49] on div "grid" at bounding box center [264, 49] width 47 height 12
click at [193, 46] on html "On2Cook India Pvt. Ltd. Contacts People Marketing Workflows Campaigns Sales Pip…" at bounding box center [183, 78] width 366 height 157
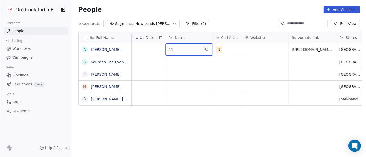
click at [191, 49] on span "11" at bounding box center [184, 49] width 31 height 5
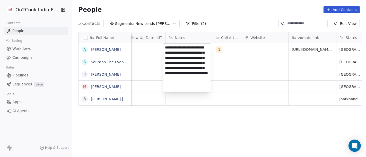
type textarea "**********"
click at [219, 124] on html "On2Cook India Pvt. Ltd. Contacts People Marketing Workflows Campaigns Sales Pip…" at bounding box center [183, 78] width 366 height 157
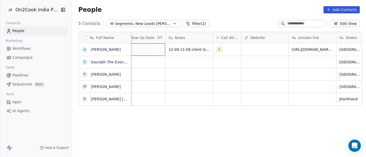
scroll to position [0, 373]
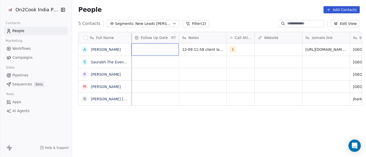
click at [154, 50] on div "grid" at bounding box center [154, 49] width 47 height 12
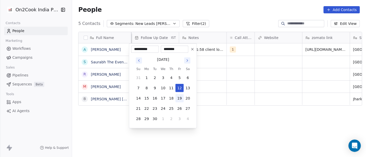
click at [181, 99] on button "19" at bounding box center [179, 98] width 8 height 8
type input "**********"
click at [240, 117] on html "**********" at bounding box center [183, 78] width 366 height 157
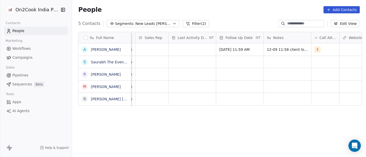
scroll to position [0, 288]
click at [186, 55] on div "grid" at bounding box center [192, 49] width 47 height 12
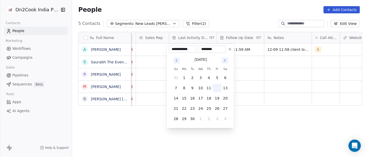
click at [217, 90] on button "12" at bounding box center [217, 88] width 8 height 8
click at [262, 119] on html "On2Cook India Pvt. Ltd. Contacts People Marketing Workflows Campaigns Sales Pip…" at bounding box center [183, 78] width 366 height 157
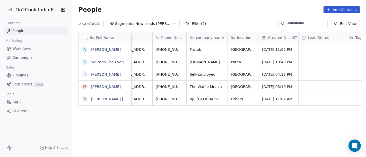
scroll to position [0, 14]
click at [194, 49] on icon "grid" at bounding box center [196, 49] width 4 height 4
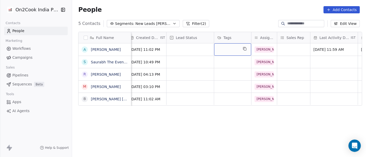
scroll to position [0, 148]
click at [177, 50] on div "grid" at bounding box center [189, 49] width 47 height 12
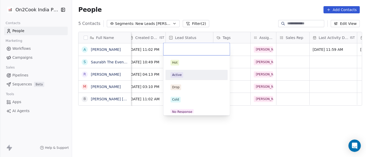
click at [192, 78] on div "Active" at bounding box center [197, 75] width 58 height 8
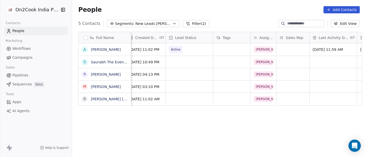
click at [284, 127] on div "Full Name A Atul Arora S Saurabh The Event_wala_Patna R Rahul tyagi M MASOOD UM…" at bounding box center [219, 97] width 294 height 139
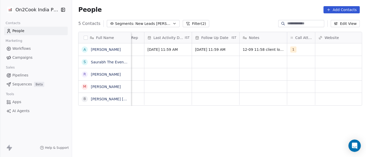
scroll to position [0, 319]
click at [252, 42] on div "Notes" at bounding box center [256, 37] width 47 height 11
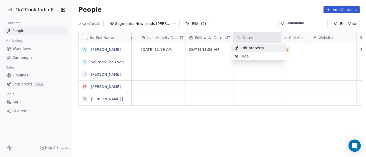
click at [257, 53] on div "Hide" at bounding box center [258, 56] width 54 height 8
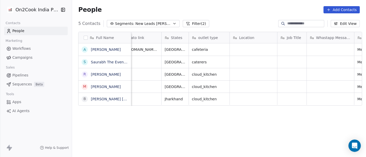
scroll to position [0, 514]
click at [252, 38] on div "Location" at bounding box center [253, 37] width 40 height 5
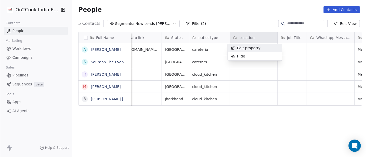
click at [248, 16] on html "On2Cook India Pvt. Ltd. Contacts People Marketing Workflows Campaigns Sales Pip…" at bounding box center [183, 78] width 366 height 157
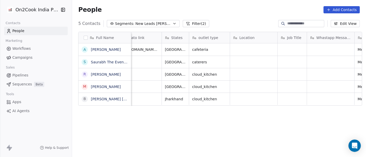
click at [343, 25] on button "Edit View" at bounding box center [345, 23] width 29 height 7
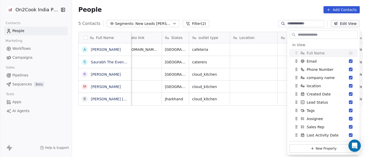
click at [313, 35] on input "text" at bounding box center [327, 34] width 61 height 7
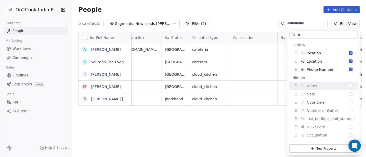
type input "**"
click at [334, 86] on div "Notes" at bounding box center [323, 86] width 64 height 8
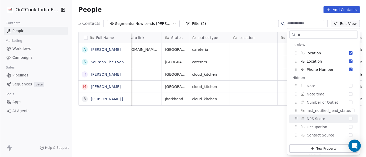
click at [226, 127] on div "Full Name A Atul Arora S Saurabh The Event_wala_Patna R Rahul tyagi M MASOOD UM…" at bounding box center [219, 97] width 294 height 139
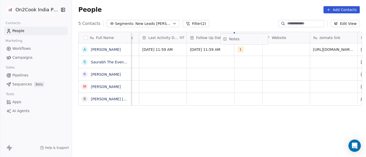
scroll to position [0, 318]
drag, startPoint x: 314, startPoint y: 36, endPoint x: 239, endPoint y: 38, distance: 74.9
click at [239, 38] on div "Full Name A Atul Arora S Saurabh The Event_wala_Patna R Rahul tyagi M MASOOD UM…" at bounding box center [219, 69] width 283 height 74
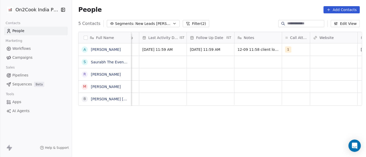
click at [247, 12] on div "People Add Contacts" at bounding box center [219, 9] width 282 height 7
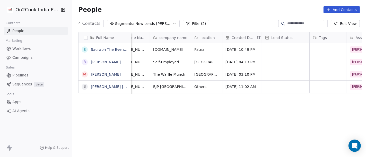
scroll to position [0, 0]
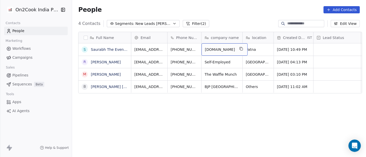
click at [225, 52] on span "Deliciusfoodfood.com" at bounding box center [220, 49] width 30 height 5
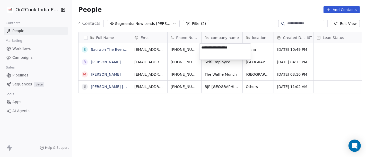
click at [223, 48] on textarea "**********" at bounding box center [224, 52] width 51 height 16
click at [207, 12] on html "On2Cook India Pvt. Ltd. Contacts People Marketing Workflows Campaigns Sales Pip…" at bounding box center [183, 78] width 366 height 157
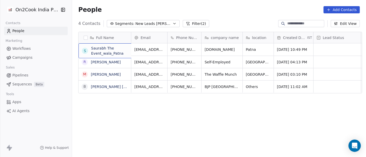
click at [104, 53] on div "S Saurabh The Event_wala_Patna" at bounding box center [116, 50] width 77 height 15
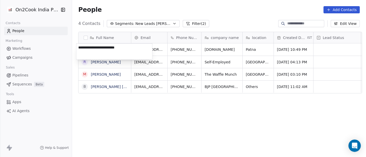
click at [118, 54] on textarea "**********" at bounding box center [114, 52] width 76 height 16
click at [184, 55] on html "On2Cook India Pvt. Ltd. Contacts People Marketing Workflows Campaigns Sales Pip…" at bounding box center [183, 78] width 366 height 157
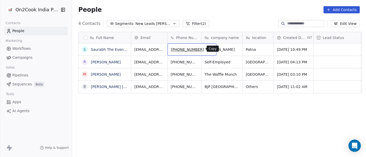
click at [208, 50] on icon "grid" at bounding box center [210, 49] width 4 height 4
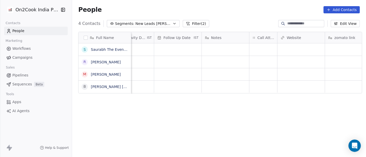
scroll to position [0, 382]
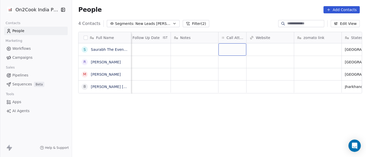
click at [227, 48] on div "grid" at bounding box center [232, 49] width 28 height 12
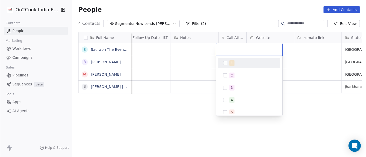
click at [241, 65] on div "1" at bounding box center [252, 63] width 46 height 6
click at [226, 12] on html "On2Cook India Pvt. Ltd. Contacts People Marketing Workflows Campaigns Sales Pip…" at bounding box center [183, 78] width 366 height 157
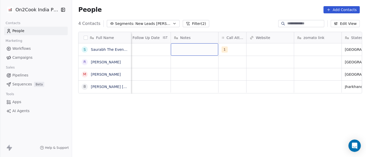
click at [188, 48] on div "grid" at bounding box center [194, 49] width 47 height 12
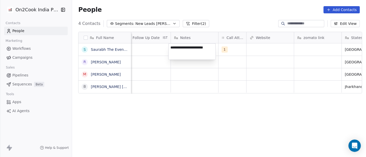
click at [195, 47] on textarea "**********" at bounding box center [192, 52] width 47 height 16
type textarea "**********"
click at [195, 81] on html "**********" at bounding box center [183, 78] width 366 height 157
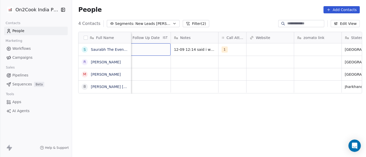
scroll to position [0, 373]
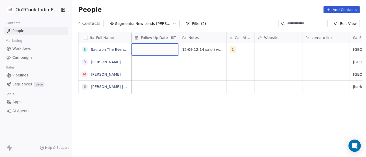
click at [158, 46] on div "grid" at bounding box center [154, 49] width 47 height 12
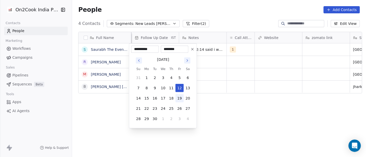
click at [179, 99] on button "19" at bounding box center [179, 98] width 8 height 8
type input "**********"
click at [277, 112] on html "**********" at bounding box center [183, 78] width 366 height 157
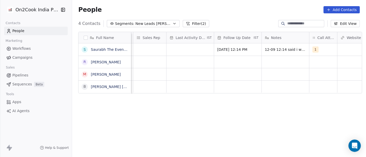
scroll to position [0, 289]
click at [189, 50] on div "grid" at bounding box center [191, 49] width 47 height 12
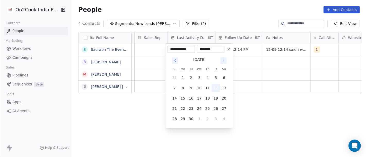
click at [217, 89] on button "12" at bounding box center [216, 88] width 8 height 8
click at [274, 84] on html "**********" at bounding box center [183, 78] width 366 height 157
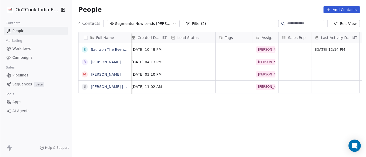
scroll to position [0, 145]
click at [189, 48] on div "grid" at bounding box center [191, 49] width 47 height 12
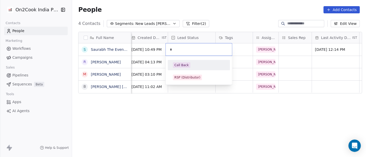
type input "*"
click at [186, 67] on div "Call Back" at bounding box center [181, 65] width 14 height 5
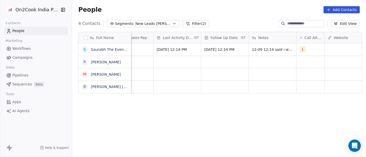
scroll to position [0, 312]
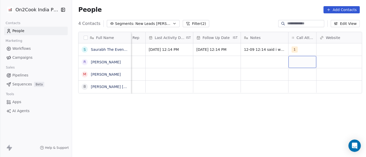
click at [291, 65] on div "grid" at bounding box center [302, 62] width 28 height 12
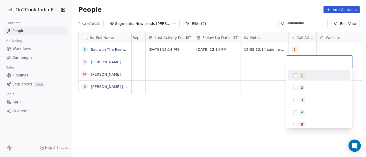
click at [291, 65] on div at bounding box center [319, 62] width 66 height 12
click at [293, 77] on button "Suggestions" at bounding box center [295, 76] width 4 height 4
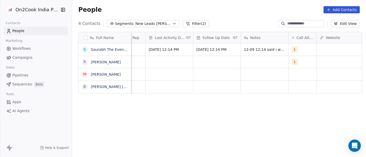
click at [260, 61] on html "On2Cook India Pvt. Ltd. Contacts People Marketing Workflows Campaigns Sales Pip…" at bounding box center [183, 78] width 366 height 157
click at [260, 61] on div "grid" at bounding box center [264, 62] width 47 height 12
click at [260, 61] on textarea at bounding box center [262, 64] width 47 height 16
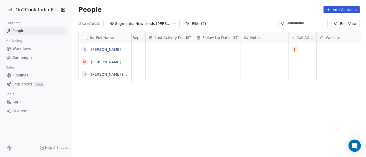
click at [257, 50] on html "On2Cook India Pvt. Ltd. Contacts People Marketing Workflows Campaigns Sales Pip…" at bounding box center [183, 78] width 366 height 157
click at [257, 50] on div "grid" at bounding box center [264, 49] width 47 height 12
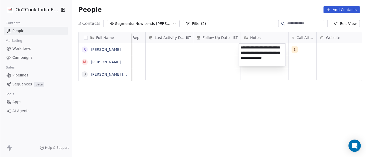
type textarea "**********"
click at [257, 107] on html "**********" at bounding box center [183, 78] width 366 height 157
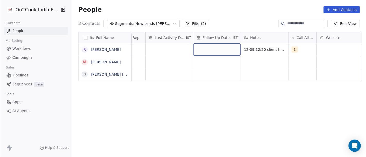
click at [205, 54] on div "grid" at bounding box center [216, 49] width 47 height 12
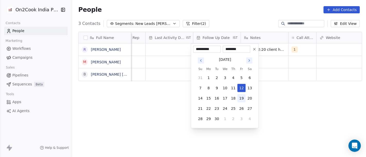
click at [245, 100] on button "19" at bounding box center [241, 98] width 8 height 8
type input "**********"
click at [285, 109] on html "**********" at bounding box center [183, 78] width 366 height 157
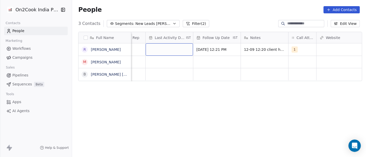
click at [173, 52] on div "grid" at bounding box center [169, 49] width 47 height 12
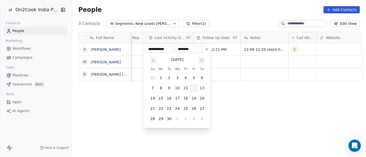
click at [195, 89] on button "12" at bounding box center [194, 88] width 8 height 8
click at [237, 103] on html "**********" at bounding box center [183, 78] width 366 height 157
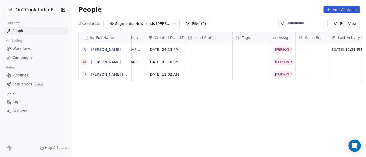
scroll to position [0, 128]
click at [218, 47] on div "grid" at bounding box center [209, 49] width 47 height 12
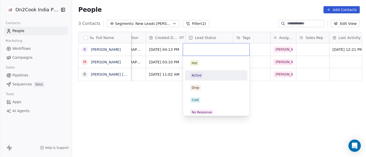
click at [201, 77] on span "Active" at bounding box center [196, 76] width 13 height 6
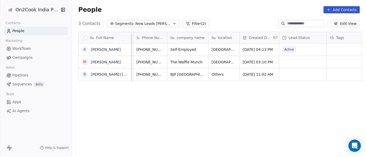
scroll to position [0, 31]
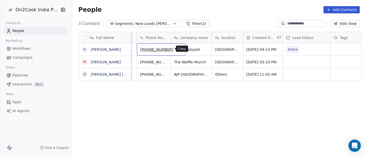
click at [176, 48] on button "grid" at bounding box center [179, 49] width 6 height 6
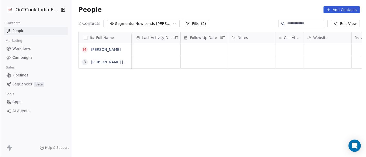
scroll to position [0, 324]
click at [286, 53] on div "grid" at bounding box center [290, 49] width 28 height 12
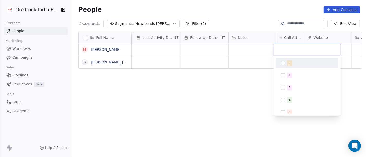
click at [291, 67] on div "1" at bounding box center [307, 63] width 58 height 8
click at [248, 91] on html "On2Cook India Pvt. Ltd. Contacts People Marketing Workflows Campaigns Sales Pip…" at bounding box center [183, 78] width 366 height 157
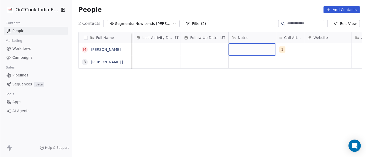
click at [242, 48] on div "grid" at bounding box center [251, 49] width 47 height 12
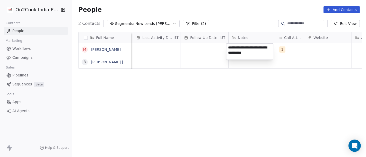
type textarea "**********"
click at [233, 82] on html "**********" at bounding box center [183, 78] width 366 height 157
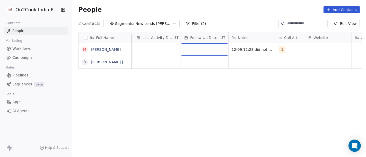
click at [207, 47] on div "grid" at bounding box center [204, 49] width 47 height 12
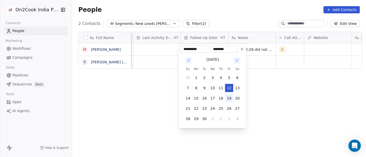
click at [226, 98] on button "19" at bounding box center [229, 98] width 8 height 8
type input "**********"
click at [287, 100] on html "**********" at bounding box center [183, 78] width 366 height 157
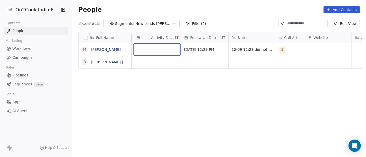
click at [162, 46] on div "grid" at bounding box center [156, 49] width 47 height 12
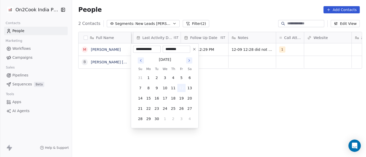
click at [182, 88] on button "12" at bounding box center [181, 88] width 8 height 8
click at [268, 89] on html "**********" at bounding box center [183, 78] width 366 height 157
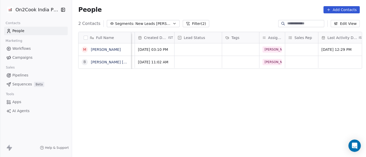
scroll to position [0, 139]
click at [195, 49] on div "grid" at bounding box center [197, 49] width 47 height 12
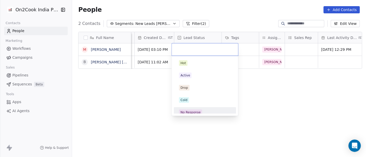
click at [206, 109] on div "No Response" at bounding box center [205, 113] width 58 height 8
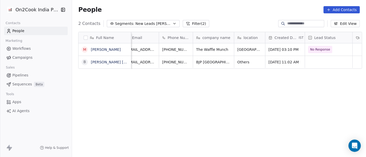
scroll to position [0, 9]
click at [199, 48] on icon "grid" at bounding box center [201, 49] width 4 height 4
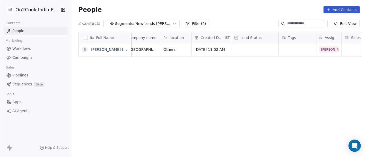
scroll to position [0, 0]
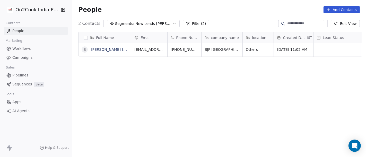
click at [177, 41] on div "Phone Number" at bounding box center [185, 37] width 34 height 11
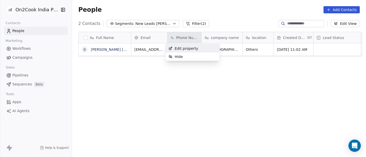
click at [224, 12] on html "On2Cook India Pvt. Ltd. Contacts People Marketing Workflows Campaigns Sales Pip…" at bounding box center [183, 78] width 366 height 157
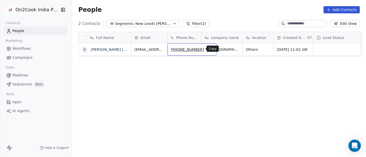
click at [208, 50] on icon "grid" at bounding box center [210, 49] width 4 height 4
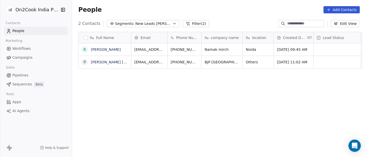
click at [245, 92] on div "Full Name R Ritesh Baranwal B Bhupendra Pratap Singh Email Phone Number company…" at bounding box center [219, 97] width 294 height 139
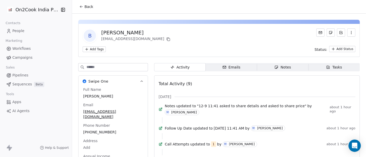
click at [81, 7] on icon at bounding box center [81, 7] width 4 height 4
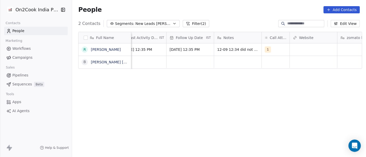
scroll to position [0, 340]
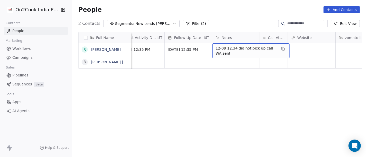
click at [174, 100] on div "Full Name R Ritesh Baranwal B Bhupendra Pratap Singh Tags Assignee Sales Rep La…" at bounding box center [219, 97] width 294 height 139
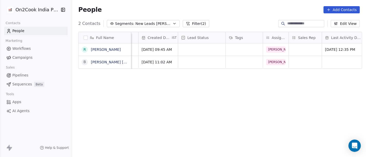
scroll to position [0, 135]
click at [189, 50] on div "grid" at bounding box center [202, 49] width 47 height 12
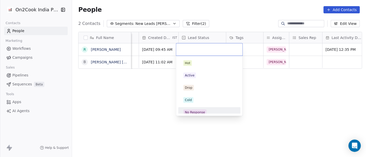
click at [203, 114] on div "Hot Active Drop Cold No Response Onsite Demo RSP (Distributor) Converted Duplic…" at bounding box center [209, 86] width 66 height 60
click at [205, 111] on span "No Response" at bounding box center [194, 113] width 23 height 6
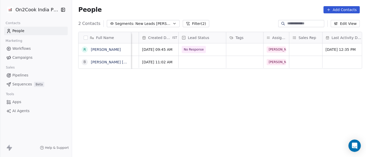
click at [273, 102] on div "Full Name R Ritesh Baranwal B Bhupendra Pratap Singh Email Phone Number company…" at bounding box center [219, 97] width 294 height 139
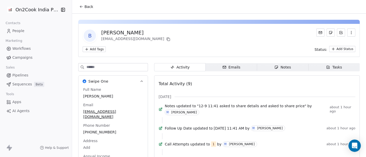
click at [81, 13] on div "Back" at bounding box center [219, 6] width 294 height 13
click at [84, 8] on span "Back" at bounding box center [88, 6] width 9 height 5
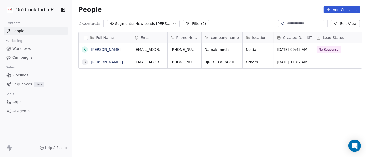
scroll to position [134, 292]
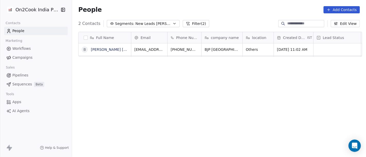
click at [223, 98] on div "Full Name B Bhupendra Pratap Singh Email Phone Number company name location Cre…" at bounding box center [219, 97] width 294 height 139
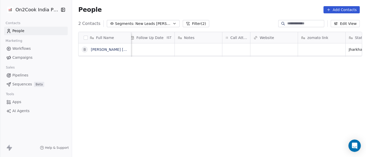
scroll to position [0, 378]
click at [240, 48] on div "grid" at bounding box center [236, 49] width 28 height 12
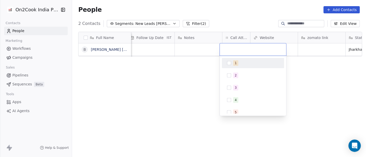
click at [250, 63] on div "1" at bounding box center [256, 63] width 46 height 6
click at [142, 85] on html "On2Cook India Pvt. Ltd. Contacts People Marketing Workflows Campaigns Sales Pip…" at bounding box center [183, 78] width 366 height 157
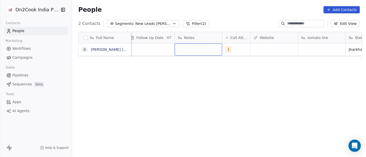
click at [187, 50] on div "grid" at bounding box center [198, 49] width 47 height 12
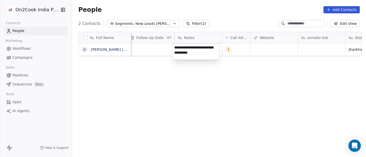
type textarea "**********"
click at [203, 81] on html "**********" at bounding box center [183, 78] width 366 height 157
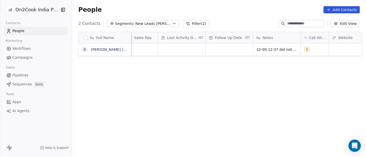
scroll to position [0, 298]
click at [226, 49] on div "grid" at bounding box center [230, 49] width 47 height 12
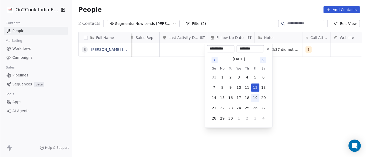
click at [257, 94] on button "19" at bounding box center [255, 98] width 8 height 8
type input "**********"
click at [333, 96] on html "**********" at bounding box center [183, 78] width 366 height 157
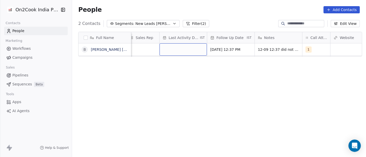
click at [176, 52] on div "grid" at bounding box center [183, 49] width 47 height 12
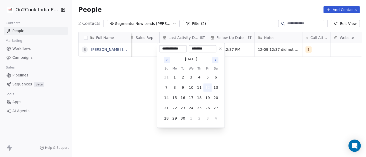
click at [206, 88] on button "12" at bounding box center [208, 88] width 8 height 8
click at [293, 94] on html "**********" at bounding box center [183, 78] width 366 height 157
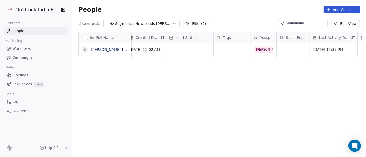
scroll to position [0, 139]
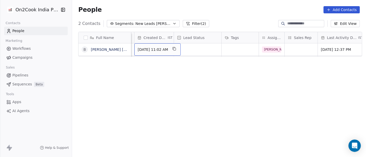
click at [168, 49] on span "Sep 11, 2025 11:02 AM" at bounding box center [153, 49] width 30 height 5
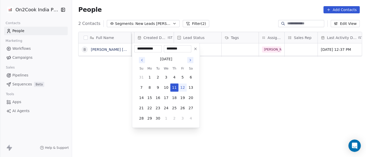
click at [239, 69] on html "**********" at bounding box center [183, 78] width 366 height 157
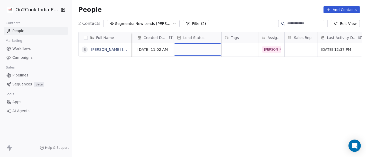
click at [201, 50] on div "grid" at bounding box center [197, 49] width 47 height 12
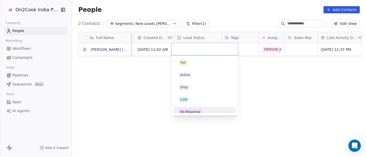
click at [200, 108] on div "No Response" at bounding box center [205, 112] width 58 height 8
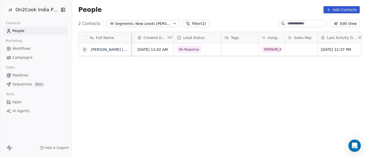
click at [144, 76] on div "Full Name B Bhupendra Pratap Singh Email Phone Number company name location Cre…" at bounding box center [219, 97] width 294 height 139
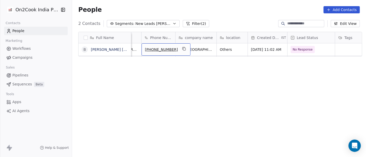
scroll to position [1, 26]
click at [182, 49] on icon "grid" at bounding box center [184, 49] width 4 height 4
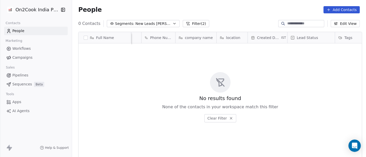
click at [142, 21] on span "New Leads Salim" at bounding box center [153, 23] width 36 height 5
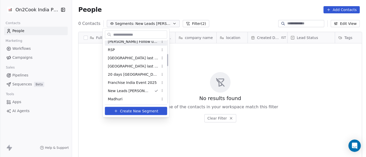
scroll to position [57, 0]
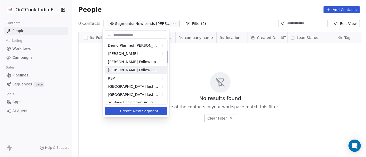
click at [145, 70] on span "[PERSON_NAME] Follow up Hot Active" at bounding box center [133, 69] width 50 height 5
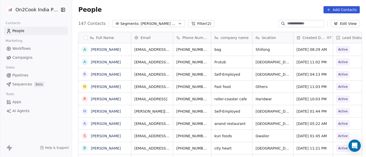
scroll to position [134, 292]
click at [234, 7] on div "People Add Contacts" at bounding box center [219, 9] width 282 height 7
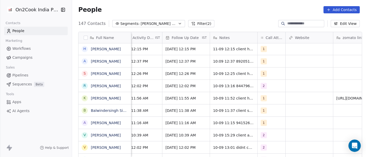
scroll to position [0, 356]
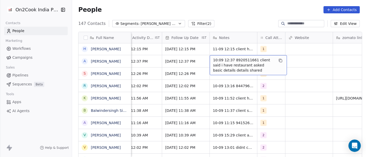
click at [236, 59] on span "10:09 12:37 8920511661 client said i have restaurant asked basic details detail…" at bounding box center [243, 65] width 61 height 15
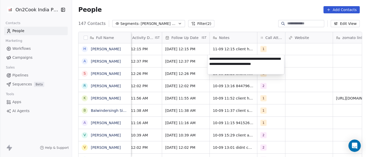
click at [236, 59] on textarea "**********" at bounding box center [245, 64] width 77 height 19
click at [269, 82] on html "On2Cook India Pvt. Ltd. Contacts People Marketing Workflows Campaigns Sales Pip…" at bounding box center [183, 78] width 366 height 157
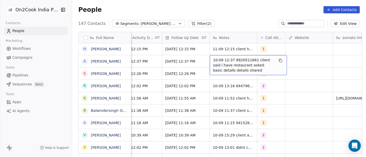
click at [241, 58] on span "10:09 12:37 8920511661 client said i have restaurant asked basic details detail…" at bounding box center [243, 65] width 61 height 15
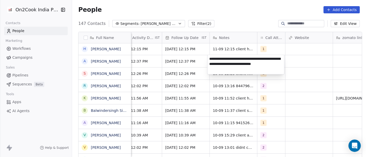
click at [241, 58] on textarea "**********" at bounding box center [245, 64] width 77 height 19
click at [170, 64] on html "On2Cook India Pvt. Ltd. Contacts People Marketing Workflows Campaigns Sales Pip…" at bounding box center [183, 78] width 366 height 157
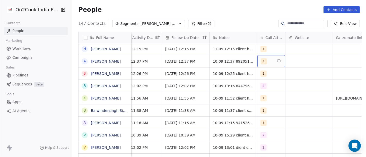
click at [264, 62] on div "1" at bounding box center [267, 61] width 12 height 6
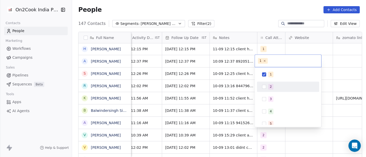
click at [268, 85] on span "2" at bounding box center [270, 87] width 5 height 6
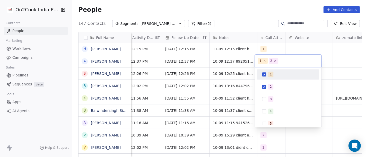
click at [265, 75] on button "Suggestions" at bounding box center [264, 75] width 4 height 4
click at [232, 64] on html "On2Cook India Pvt. Ltd. Contacts People Marketing Workflows Campaigns Sales Pip…" at bounding box center [183, 78] width 366 height 157
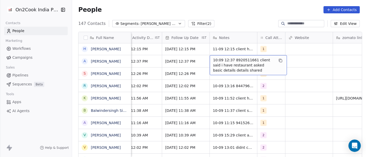
click at [232, 64] on span "10:09 12:37 8920511661 client said i have restaurant asked basic details detail…" at bounding box center [243, 65] width 61 height 15
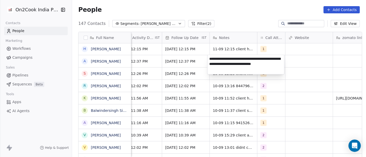
click at [232, 64] on textarea "**********" at bounding box center [245, 64] width 77 height 19
click at [310, 106] on html "On2Cook India Pvt. Ltd. Contacts People Marketing Workflows Campaigns Sales Pip…" at bounding box center [183, 78] width 366 height 157
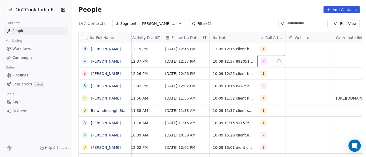
click at [266, 60] on div "2" at bounding box center [267, 61] width 12 height 6
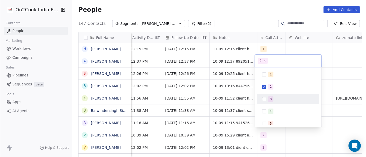
click at [271, 104] on div "3" at bounding box center [288, 99] width 62 height 10
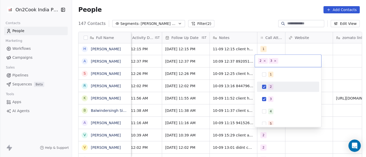
click at [269, 89] on span "2" at bounding box center [270, 87] width 5 height 6
click at [339, 81] on html "On2Cook India Pvt. Ltd. Contacts People Marketing Workflows Campaigns Sales Pip…" at bounding box center [183, 78] width 366 height 157
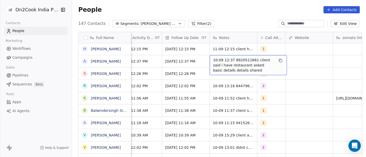
click at [214, 66] on span "10:09 12:37 8920511661 client said i have restaurant asked basic details detail…" at bounding box center [243, 65] width 61 height 15
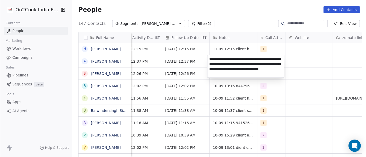
type textarea "**********"
click at [285, 110] on html "On2Cook India Pvt. Ltd. Contacts People Marketing Workflows Campaigns Sales Pip…" at bounding box center [183, 78] width 366 height 157
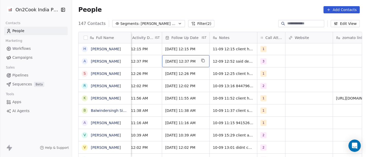
click at [188, 61] on span "17/09/2025 12:37 PM" at bounding box center [180, 61] width 31 height 5
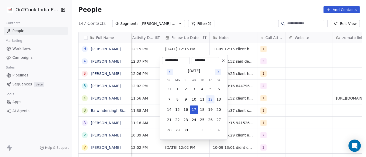
click at [224, 61] on icon at bounding box center [223, 61] width 2 height 2
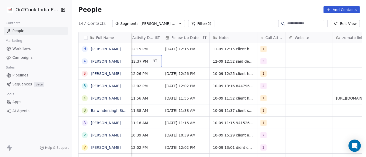
scroll to position [0, 339]
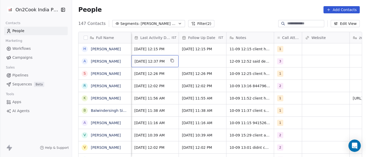
click at [148, 61] on span "Sep 10, 2025 12:37 PM" at bounding box center [150, 61] width 31 height 5
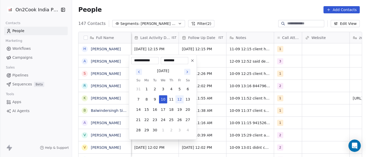
click at [180, 102] on button "12" at bounding box center [179, 99] width 8 height 8
type input "**********"
click at [224, 71] on html "On2Cook India Pvt. Ltd. Contacts People Marketing Workflows Campaigns Sales Pip…" at bounding box center [183, 78] width 366 height 157
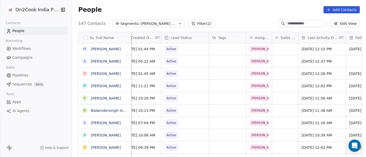
scroll to position [0, 171]
click at [188, 59] on span "Active" at bounding box center [180, 61] width 31 height 7
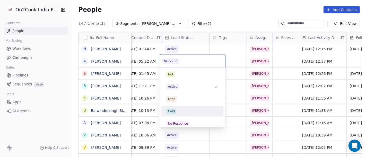
click at [181, 108] on div "Cold" at bounding box center [192, 112] width 58 height 8
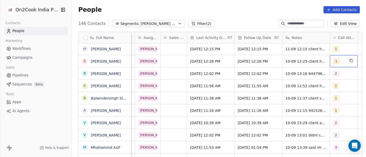
scroll to position [0, 284]
click at [340, 61] on div "1" at bounding box center [339, 61] width 12 height 6
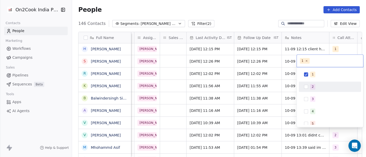
click at [312, 85] on div "2" at bounding box center [313, 87] width 2 height 5
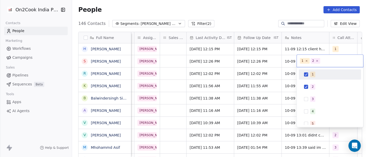
click at [311, 78] on div "1" at bounding box center [330, 75] width 58 height 8
click at [268, 13] on html "On2Cook India Pvt. Ltd. Contacts People Marketing Workflows Campaigns Sales Pip…" at bounding box center [183, 78] width 366 height 157
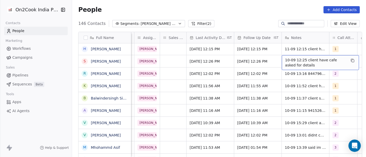
click at [293, 61] on span "10-09 12:25 client have cafe asked for details" at bounding box center [315, 63] width 61 height 10
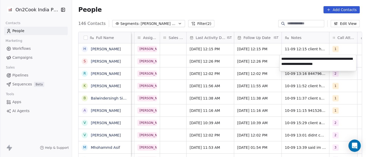
type textarea "**********"
click at [294, 100] on html "On2Cook India Pvt. Ltd. Contacts People Marketing Workflows Campaigns Sales Pip…" at bounding box center [183, 78] width 366 height 157
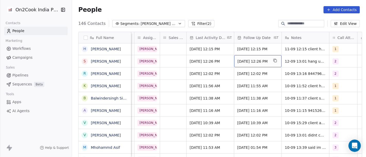
click at [238, 59] on span "[DATE] 12:26 PM" at bounding box center [253, 61] width 31 height 5
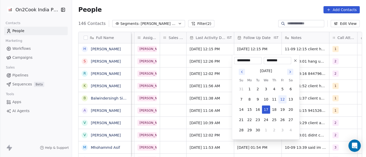
click at [292, 74] on button "Go to next month" at bounding box center [290, 72] width 6 height 6
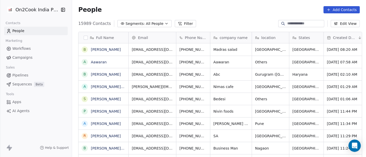
scroll to position [1, 0]
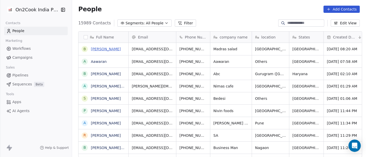
click at [103, 49] on link "[PERSON_NAME]" at bounding box center [106, 49] width 30 height 4
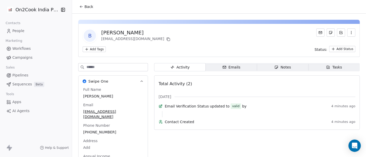
click at [80, 6] on icon at bounding box center [81, 7] width 4 height 4
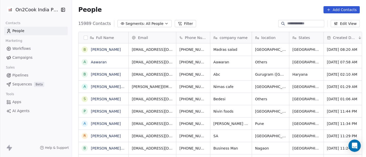
scroll to position [134, 292]
click at [289, 24] on input at bounding box center [305, 23] width 36 height 5
paste input "**********"
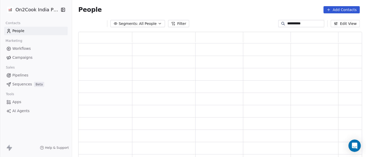
scroll to position [122, 279]
type input "**********"
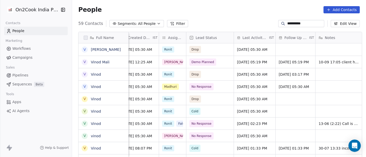
scroll to position [0, 210]
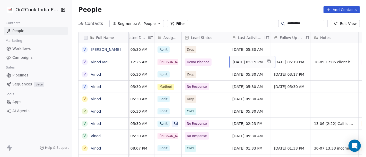
click at [255, 60] on span "Sep 10, 2025 05:19 PM" at bounding box center [248, 62] width 30 height 5
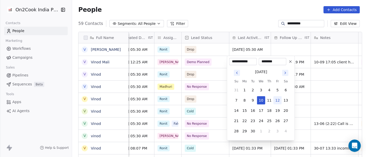
click at [279, 101] on button "12" at bounding box center [277, 100] width 8 height 8
type input "**********"
click at [323, 100] on html "**********" at bounding box center [183, 78] width 366 height 157
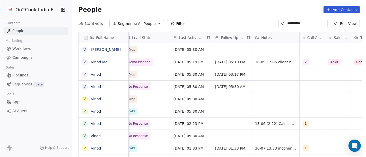
scroll to position [0, 269]
click at [303, 63] on span "2" at bounding box center [305, 62] width 6 height 6
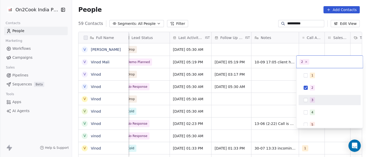
click at [309, 97] on div "3" at bounding box center [330, 100] width 58 height 8
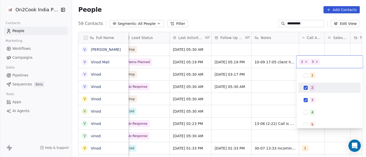
click at [305, 89] on button "Suggestions" at bounding box center [306, 88] width 4 height 4
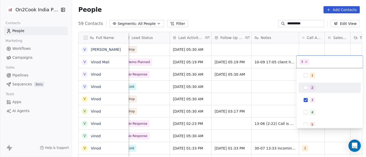
click at [273, 83] on html "**********" at bounding box center [183, 78] width 366 height 157
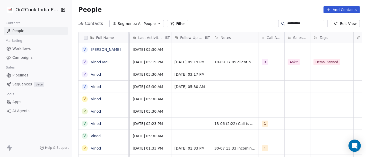
scroll to position [0, 309]
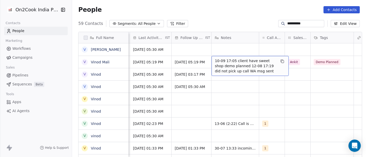
click at [235, 63] on span "10-09 17:05 client have sweet shop demo planned 12-08 17:19 did not pick up cal…" at bounding box center [245, 65] width 61 height 15
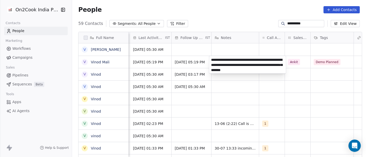
type textarea "**********"
click at [278, 98] on html "**********" at bounding box center [183, 78] width 366 height 157
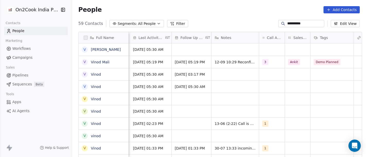
click at [300, 22] on input "**********" at bounding box center [305, 23] width 36 height 5
paste input
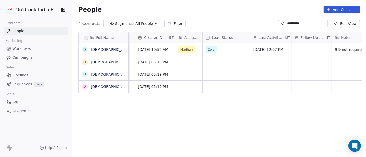
scroll to position [0, 189]
click at [291, 20] on div "*********" at bounding box center [301, 23] width 46 height 7
click at [292, 24] on input "*********" at bounding box center [305, 23] width 36 height 5
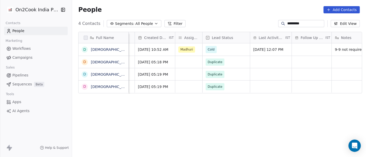
click at [292, 24] on input "*********" at bounding box center [305, 23] width 36 height 5
paste input "******"
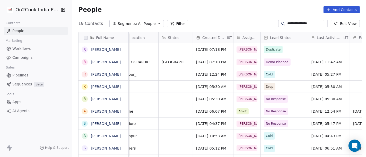
scroll to position [1, 0]
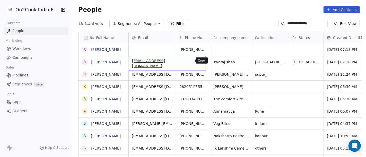
click at [197, 62] on icon "grid" at bounding box center [199, 61] width 4 height 4
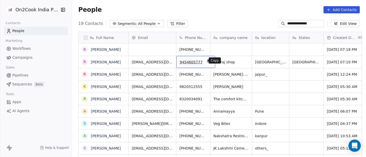
click at [206, 62] on button "grid" at bounding box center [209, 61] width 6 height 6
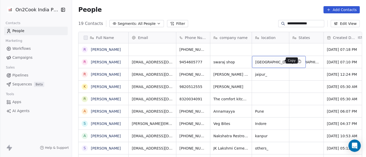
click at [297, 61] on icon "grid" at bounding box center [299, 61] width 4 height 4
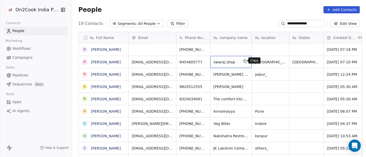
click at [245, 63] on button "grid" at bounding box center [245, 61] width 6 height 6
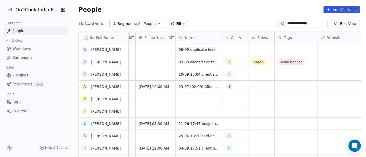
scroll to position [1, 362]
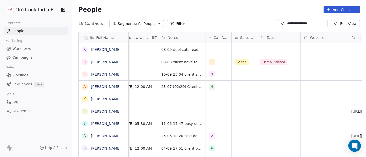
click at [293, 25] on input "**********" at bounding box center [305, 23] width 36 height 5
paste input
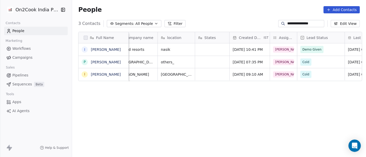
scroll to position [0, 0]
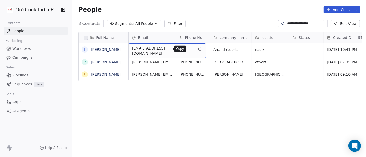
click at [197, 47] on icon "grid" at bounding box center [199, 49] width 4 height 4
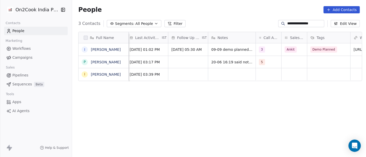
scroll to position [0, 354]
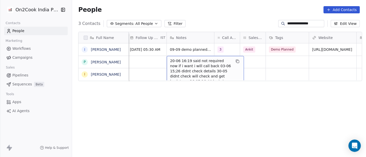
click at [191, 65] on span "20-06 16:19 said not required now if i want i will call back 03-06 15;26 didnt …" at bounding box center [200, 73] width 61 height 31
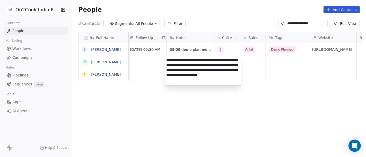
click at [206, 99] on html "**********" at bounding box center [183, 78] width 366 height 157
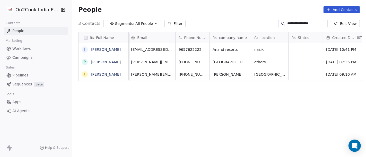
scroll to position [0, 0]
click at [244, 50] on icon "grid" at bounding box center [245, 49] width 2 height 2
click at [207, 48] on icon "grid" at bounding box center [209, 49] width 4 height 4
click at [282, 49] on icon "grid" at bounding box center [283, 49] width 2 height 2
click at [293, 23] on input "**********" at bounding box center [305, 23] width 36 height 5
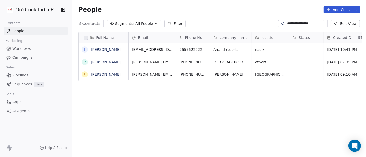
click at [293, 23] on input "**********" at bounding box center [305, 23] width 36 height 5
paste input
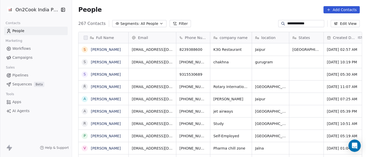
scroll to position [4, 4]
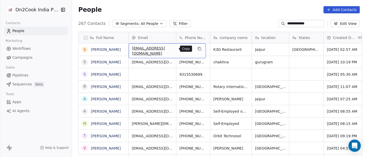
click at [199, 50] on icon "grid" at bounding box center [200, 49] width 2 height 2
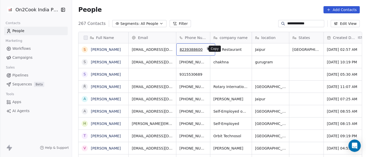
click at [207, 50] on icon "grid" at bounding box center [209, 49] width 4 height 4
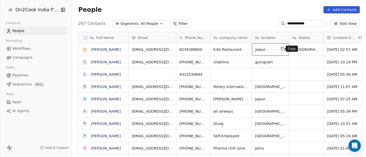
click at [279, 49] on button "grid" at bounding box center [282, 49] width 6 height 6
click at [293, 24] on input "**********" at bounding box center [305, 23] width 36 height 5
paste input
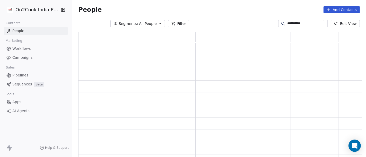
scroll to position [122, 279]
type input "**********"
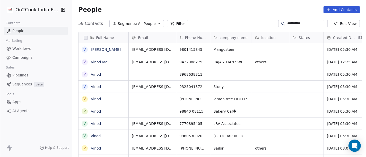
scroll to position [134, 292]
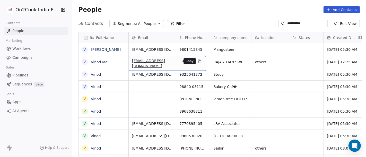
click at [197, 61] on icon "grid" at bounding box center [199, 61] width 4 height 4
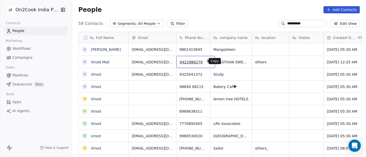
click at [207, 60] on icon "grid" at bounding box center [208, 61] width 2 height 2
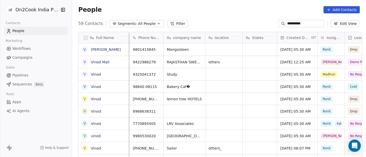
scroll to position [0, 39]
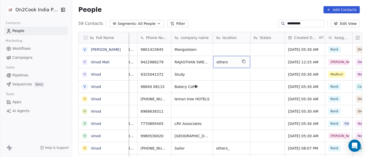
click at [231, 62] on span "others" at bounding box center [226, 62] width 21 height 5
type textarea "****"
click at [276, 59] on html "**********" at bounding box center [183, 78] width 366 height 157
click at [266, 63] on html "**********" at bounding box center [183, 78] width 366 height 157
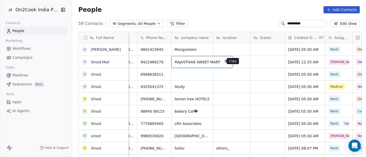
click at [224, 59] on icon "grid" at bounding box center [226, 61] width 4 height 4
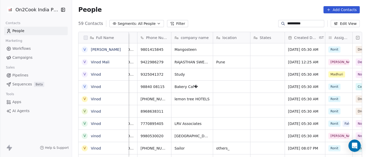
click at [289, 23] on input "**********" at bounding box center [305, 23] width 36 height 5
paste input "*******"
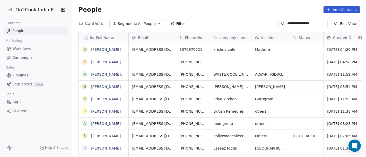
scroll to position [134, 292]
type input "**********"
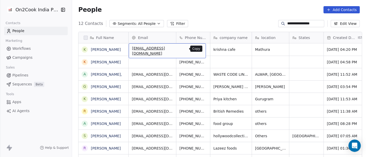
click at [196, 49] on button "grid" at bounding box center [199, 49] width 6 height 6
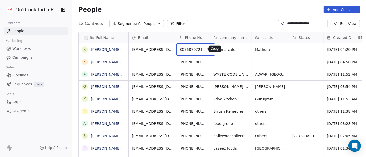
click at [207, 47] on icon "grid" at bounding box center [208, 48] width 2 height 2
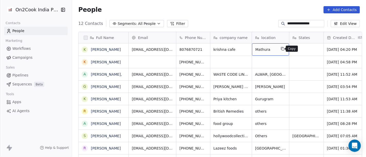
click at [281, 49] on icon "grid" at bounding box center [282, 48] width 2 height 2
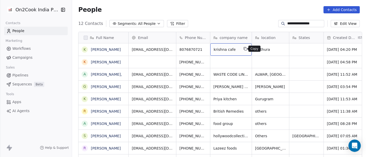
click at [244, 49] on icon "grid" at bounding box center [245, 49] width 4 height 4
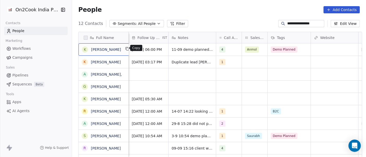
scroll to position [1, 0]
click at [125, 48] on icon "grid" at bounding box center [127, 48] width 4 height 4
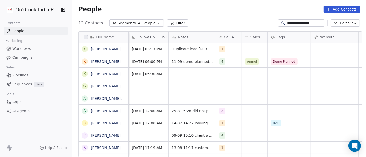
click at [304, 24] on input "**********" at bounding box center [305, 23] width 36 height 5
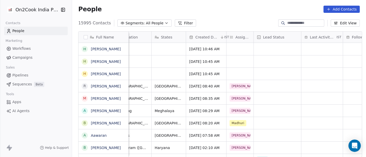
scroll to position [0, 137]
click at [125, 75] on icon "grid" at bounding box center [127, 73] width 4 height 4
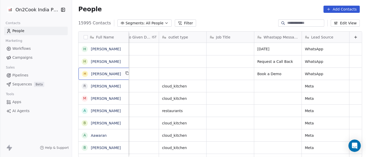
scroll to position [0, 698]
click at [297, 25] on input at bounding box center [305, 23] width 36 height 5
paste input "**********"
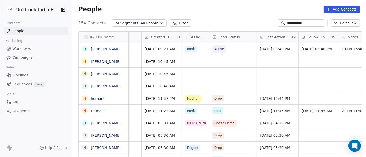
scroll to position [0, 204]
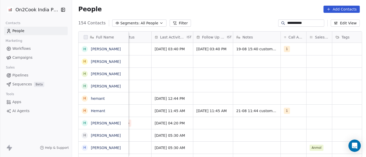
type input "**********"
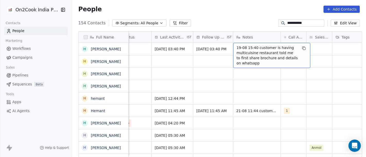
click at [257, 14] on div "People Add Contacts" at bounding box center [219, 9] width 294 height 20
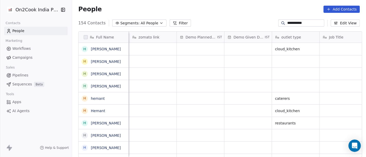
scroll to position [0, 698]
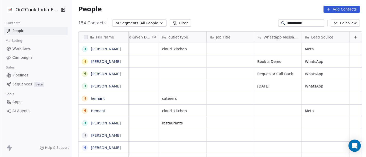
click at [291, 20] on div "**********" at bounding box center [301, 23] width 46 height 7
click at [295, 23] on input "**********" at bounding box center [305, 23] width 36 height 5
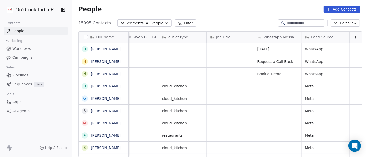
click at [290, 24] on input at bounding box center [305, 23] width 36 height 5
paste input "**********"
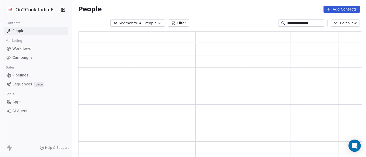
scroll to position [122, 279]
type input "**********"
click at [297, 24] on input "**********" at bounding box center [305, 23] width 36 height 5
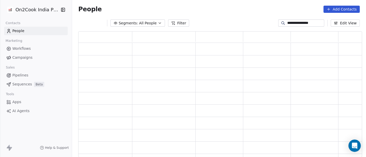
click at [234, 8] on div "People Add Contacts" at bounding box center [219, 9] width 282 height 7
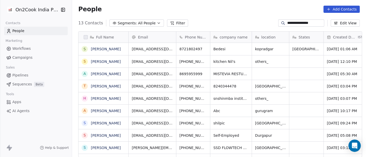
scroll to position [134, 292]
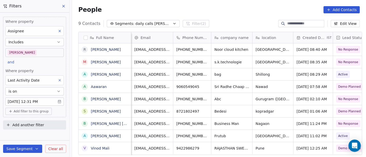
scroll to position [134, 292]
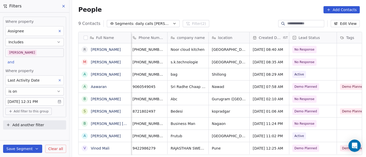
click at [237, 19] on div "People Add Contacts" at bounding box center [219, 10] width 294 height 20
click at [221, 7] on div "People Add Contacts" at bounding box center [219, 9] width 282 height 7
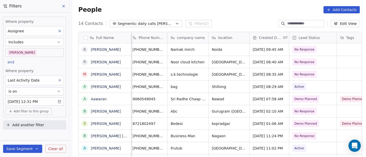
click at [262, 15] on div "People Add Contacts" at bounding box center [219, 10] width 294 height 20
click at [250, 22] on div "14 Contacts Segments: daily calls salim Filter (2) Edit View" at bounding box center [219, 24] width 294 height 8
click at [43, 49] on body "On2Cook India Pvt. Ltd. Contacts People Marketing Workflows Campaigns Sales Pip…" at bounding box center [183, 78] width 366 height 157
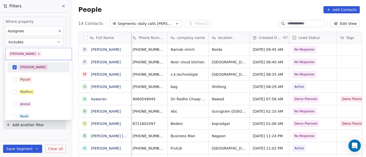
click at [55, 70] on div "[PERSON_NAME]" at bounding box center [42, 68] width 46 height 6
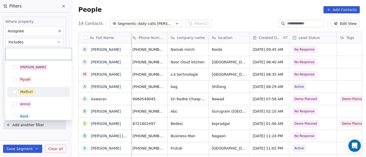
click at [42, 91] on div "Madhuri" at bounding box center [42, 92] width 46 height 6
click at [195, 22] on html "On2Cook India Pvt. Ltd. Contacts People Marketing Workflows Campaigns Sales Pip…" at bounding box center [183, 78] width 366 height 157
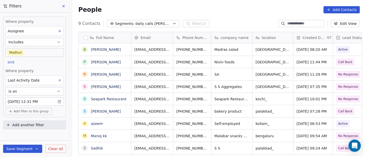
click at [45, 53] on body "On2Cook India Pvt. Ltd. Contacts People Marketing Workflows Campaigns Sales Pip…" at bounding box center [183, 78] width 366 height 157
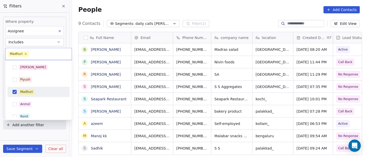
click at [41, 90] on div "Madhuri" at bounding box center [42, 92] width 46 height 6
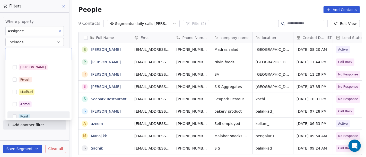
click at [36, 115] on div "Ronit" at bounding box center [42, 117] width 46 height 6
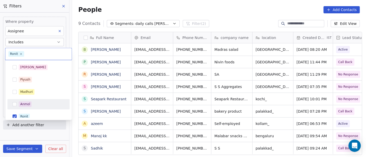
click at [190, 10] on html "On2Cook India Pvt. Ltd. Contacts People Marketing Workflows Campaigns Sales Pip…" at bounding box center [183, 78] width 366 height 157
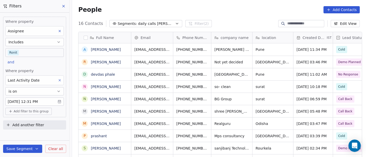
click at [39, 52] on body "On2Cook India Pvt. Ltd. Contacts People Marketing Workflows Campaigns Sales Pip…" at bounding box center [183, 78] width 366 height 157
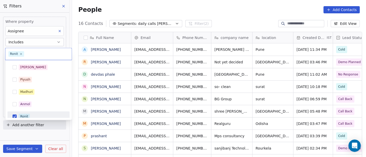
scroll to position [4, 0]
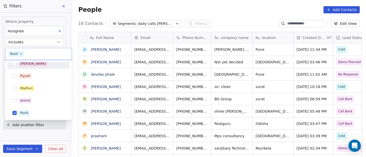
click at [40, 65] on div "[PERSON_NAME]" at bounding box center [42, 64] width 46 height 6
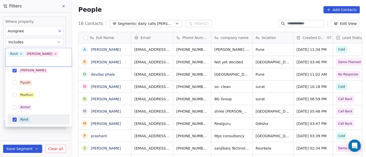
click at [27, 118] on div "Ronit" at bounding box center [24, 120] width 8 height 5
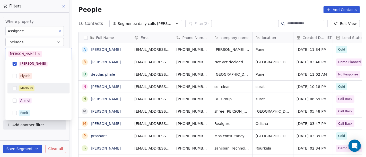
click at [203, 4] on html "On2Cook India Pvt. Ltd. Contacts People Marketing Workflows Campaigns Sales Pip…" at bounding box center [183, 78] width 366 height 157
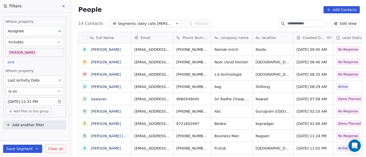
click at [40, 112] on span "Add filter to this group" at bounding box center [31, 112] width 35 height 4
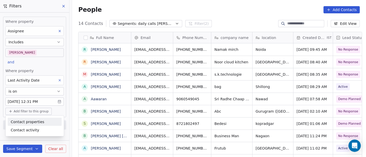
click at [39, 121] on span "Contact properties" at bounding box center [27, 121] width 33 height 5
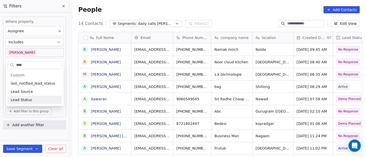
type input "****"
click at [27, 101] on span "Lead Status" at bounding box center [21, 100] width 21 height 5
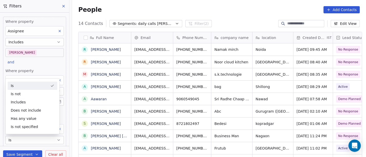
click at [269, 6] on div "People Add Contacts" at bounding box center [219, 9] width 282 height 7
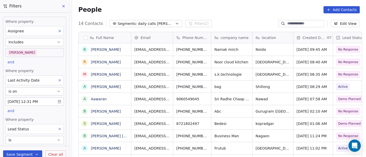
scroll to position [33, 0]
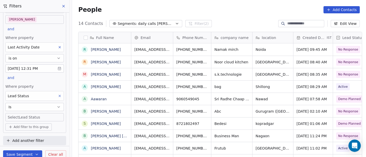
click at [21, 117] on body "On2Cook India Pvt. Ltd. Contacts People Marketing Workflows Campaigns Sales Pip…" at bounding box center [183, 78] width 366 height 157
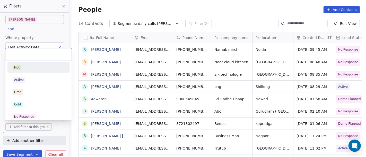
click at [23, 70] on div "Hot" at bounding box center [39, 68] width 58 height 8
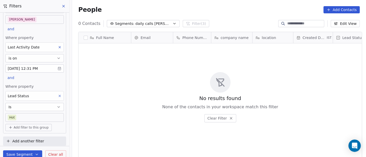
scroll to position [134, 292]
click at [25, 117] on body "On2Cook India Pvt. Ltd. Contacts People Marketing Workflows Campaigns Sales Pip…" at bounding box center [183, 78] width 366 height 157
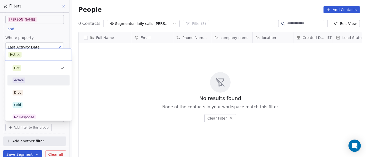
click at [30, 83] on div "Active" at bounding box center [39, 81] width 52 height 6
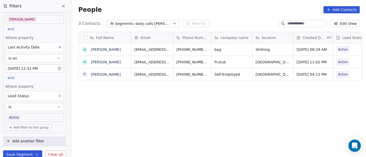
click at [44, 118] on body "On2Cook India Pvt. Ltd. Contacts People Marketing Workflows Campaigns Sales Pip…" at bounding box center [183, 78] width 366 height 157
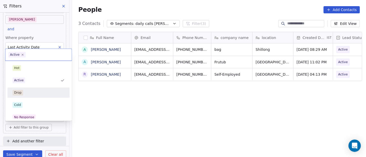
click at [43, 89] on div "Drop" at bounding box center [39, 93] width 58 height 8
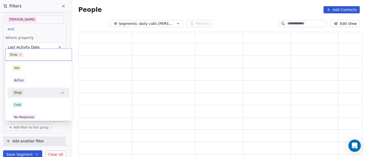
scroll to position [122, 279]
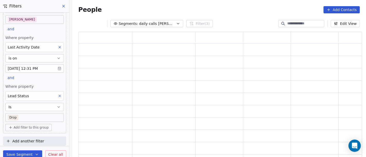
click at [31, 119] on body "On2Cook India Pvt. Ltd. Contacts People Marketing Workflows Campaigns Sales Pip…" at bounding box center [183, 78] width 366 height 157
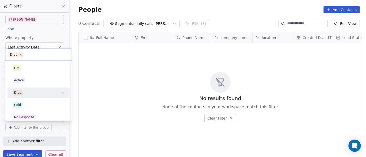
scroll to position [29, 0]
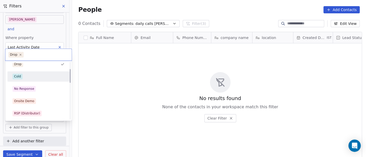
click at [31, 75] on div "Cold" at bounding box center [39, 77] width 52 height 6
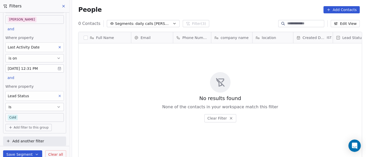
scroll to position [134, 292]
click at [25, 117] on body "On2Cook India Pvt. Ltd. Contacts People Marketing Workflows Campaigns Sales Pip…" at bounding box center [183, 78] width 366 height 157
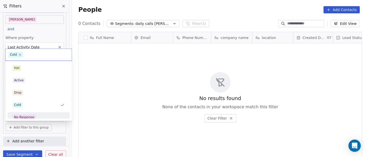
click at [47, 114] on div "No Response" at bounding box center [39, 117] width 58 height 8
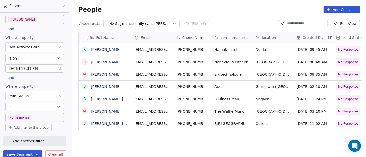
scroll to position [34, 0]
click at [57, 116] on body "On2Cook India Pvt. Ltd. Contacts People Marketing Workflows Campaigns Sales Pip…" at bounding box center [183, 78] width 366 height 157
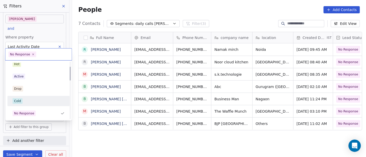
scroll to position [32, 0]
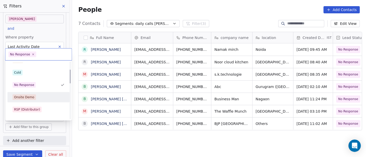
click at [47, 92] on div "Onsite Demo" at bounding box center [38, 97] width 62 height 10
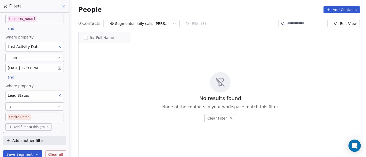
scroll to position [134, 292]
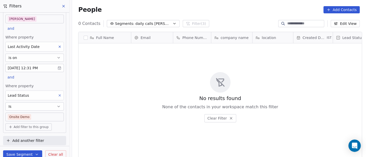
click at [39, 127] on span "Add filter to this group" at bounding box center [31, 127] width 35 height 4
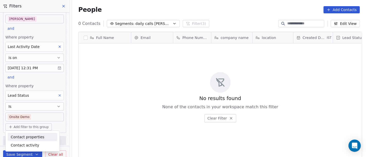
click at [51, 120] on html "On2Cook India Pvt. Ltd. Contacts People Marketing Workflows Campaigns Sales Pip…" at bounding box center [183, 78] width 366 height 157
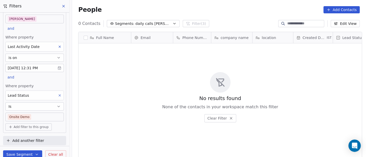
click at [51, 118] on body "On2Cook India Pvt. Ltd. Contacts People Marketing Workflows Campaigns Sales Pip…" at bounding box center [183, 78] width 366 height 157
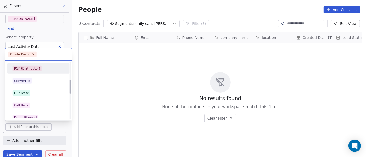
scroll to position [102, 0]
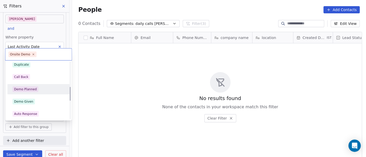
click at [33, 91] on div "Demo Planned" at bounding box center [25, 89] width 23 height 5
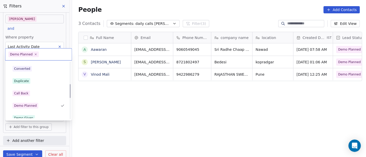
scroll to position [91, 0]
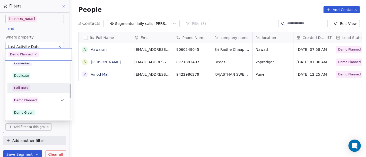
click at [27, 90] on span "Call Back" at bounding box center [21, 88] width 17 height 6
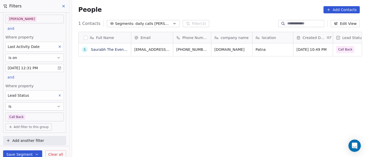
click at [108, 99] on div "Full Name S Saurabh The Event_wala_Patna Email Phone Number company name locati…" at bounding box center [219, 97] width 294 height 139
click at [17, 120] on body "On2Cook India Pvt. Ltd. Contacts People Marketing Workflows Campaigns Sales Pip…" at bounding box center [183, 78] width 366 height 157
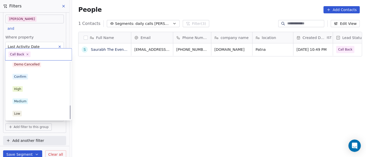
scroll to position [177, 0]
click at [37, 114] on div "Low" at bounding box center [39, 114] width 52 height 6
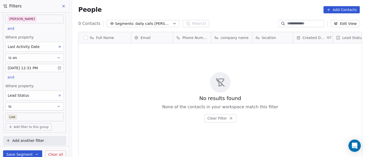
scroll to position [134, 292]
click at [37, 116] on body "On2Cook India Pvt. Ltd. Contacts People Marketing Workflows Campaigns Sales Pip…" at bounding box center [183, 78] width 366 height 157
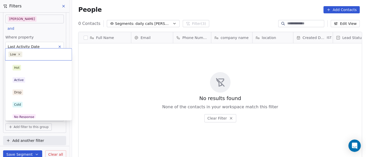
scroll to position [177, 0]
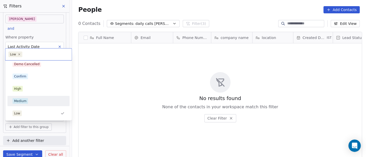
click at [25, 104] on div "Medium" at bounding box center [39, 101] width 58 height 8
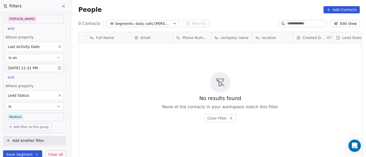
scroll to position [134, 292]
click at [33, 116] on body "On2Cook India Pvt. Ltd. Contacts People Marketing Workflows Campaigns Sales Pip…" at bounding box center [183, 78] width 366 height 157
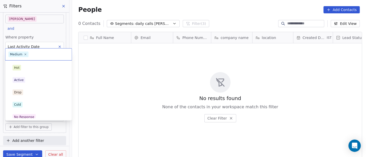
scroll to position [164, 0]
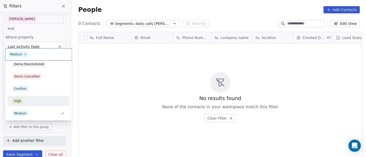
click at [31, 96] on div "High" at bounding box center [38, 101] width 62 height 10
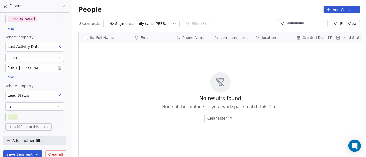
scroll to position [134, 292]
click at [35, 118] on body "On2Cook India Pvt. Ltd. Contacts People Marketing Workflows Campaigns Sales Pip…" at bounding box center [183, 78] width 366 height 157
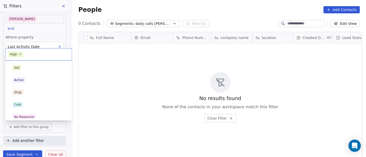
scroll to position [152, 0]
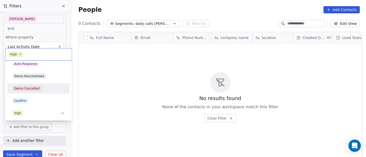
click at [41, 91] on div "Demo Cancelled" at bounding box center [39, 89] width 58 height 8
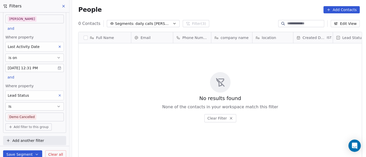
scroll to position [134, 292]
click at [36, 115] on body "On2Cook India Pvt. Ltd. Contacts People Marketing Workflows Campaigns Sales Pip…" at bounding box center [183, 78] width 366 height 157
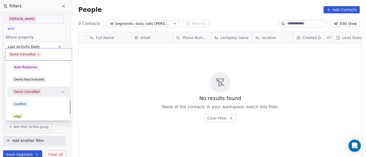
scroll to position [156, 0]
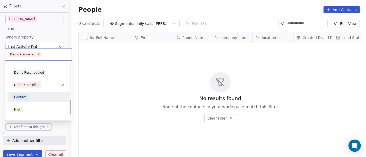
click at [29, 100] on div "Confirm" at bounding box center [39, 97] width 58 height 8
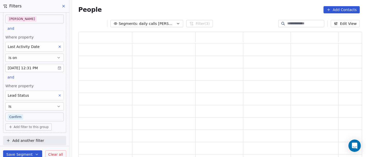
scroll to position [4, 4]
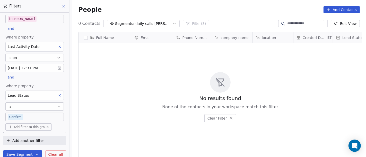
click at [34, 117] on body "On2Cook India Pvt. Ltd. Contacts People Marketing Workflows Campaigns Sales Pip…" at bounding box center [183, 78] width 366 height 157
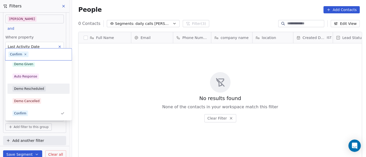
click at [30, 92] on div "Demo Rescheduled" at bounding box center [39, 89] width 58 height 8
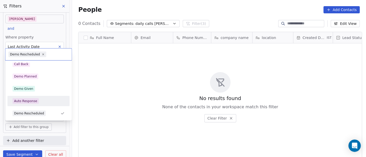
click at [31, 99] on div "Auto Response" at bounding box center [25, 101] width 23 height 5
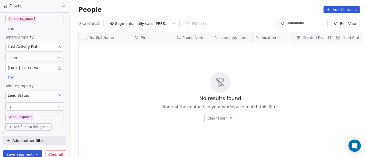
click at [37, 116] on body "On2Cook India Pvt. Ltd. Contacts People Marketing Workflows Campaigns Sales Pip…" at bounding box center [183, 78] width 366 height 157
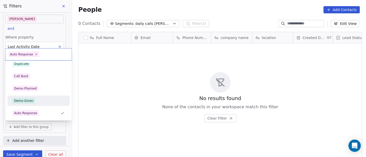
click at [36, 99] on div "Demo Given" at bounding box center [39, 101] width 52 height 6
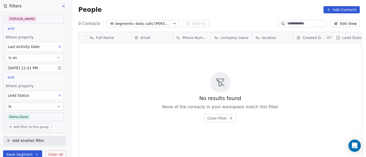
click at [42, 120] on body "On2Cook India Pvt. Ltd. Contacts People Marketing Workflows Campaigns Sales Pip…" at bounding box center [183, 78] width 366 height 157
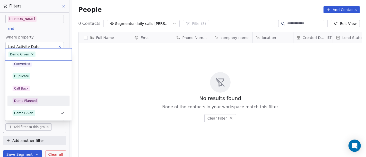
click at [36, 97] on div "Demo Planned" at bounding box center [39, 101] width 58 height 8
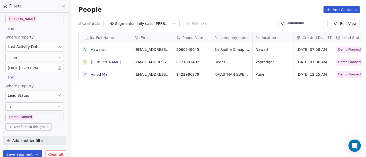
click at [59, 95] on icon at bounding box center [60, 96] width 2 height 2
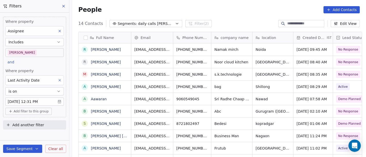
click at [217, 5] on div "People Add Contacts" at bounding box center [219, 10] width 294 height 20
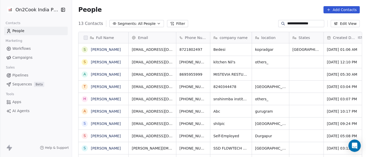
scroll to position [134, 292]
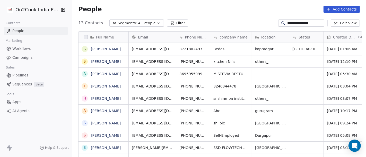
click at [295, 24] on input "**********" at bounding box center [305, 23] width 36 height 5
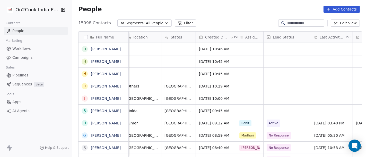
scroll to position [0, 100]
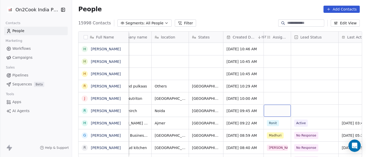
click at [270, 111] on div "grid" at bounding box center [277, 111] width 27 height 12
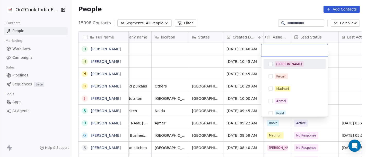
click at [281, 66] on span "[PERSON_NAME]" at bounding box center [289, 64] width 29 height 6
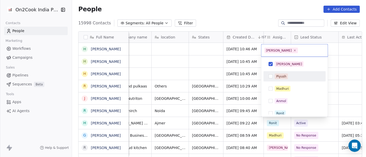
click at [356, 93] on html "On2Cook India Pvt. Ltd. Contacts People Marketing Workflows Campaigns Sales Pip…" at bounding box center [183, 78] width 366 height 157
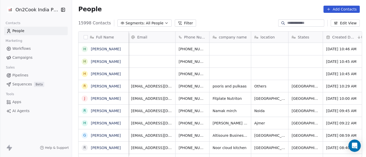
scroll to position [0, 0]
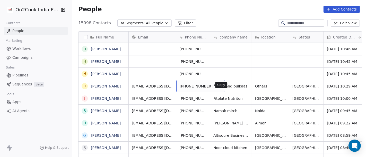
click at [217, 85] on icon "grid" at bounding box center [219, 86] width 4 height 4
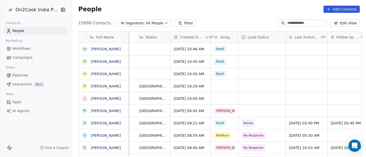
scroll to position [0, 296]
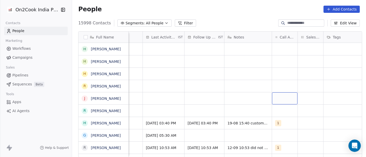
click at [285, 99] on div "grid" at bounding box center [284, 99] width 25 height 12
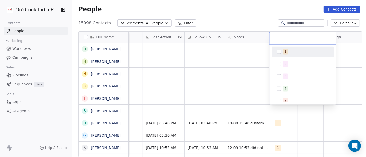
click at [286, 52] on span "1" at bounding box center [285, 52] width 5 height 6
click at [258, 61] on html "On2Cook India Pvt. Ltd. Contacts People Marketing Workflows Campaigns Sales Pip…" at bounding box center [183, 78] width 366 height 157
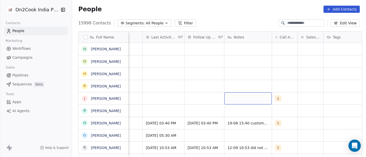
click at [244, 101] on div "grid" at bounding box center [247, 99] width 47 height 12
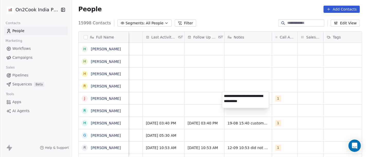
type textarea "**********"
click at [312, 102] on html "On2Cook India Pvt. Ltd. Contacts People Marketing Workflows Campaigns Sales Pip…" at bounding box center [183, 78] width 366 height 157
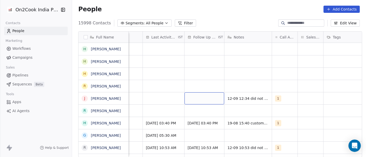
click at [202, 94] on div "grid" at bounding box center [204, 99] width 40 height 12
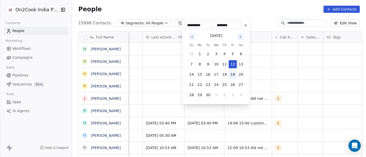
click at [230, 74] on button "19" at bounding box center [232, 75] width 8 height 8
type input "**********"
click at [279, 78] on html "On2Cook India Pvt. Ltd. Contacts People Marketing Workflows Campaigns Sales Pip…" at bounding box center [183, 78] width 366 height 157
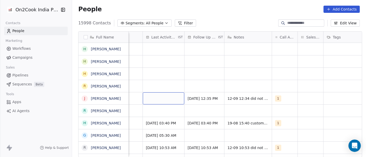
click at [154, 98] on div "grid" at bounding box center [163, 99] width 41 height 12
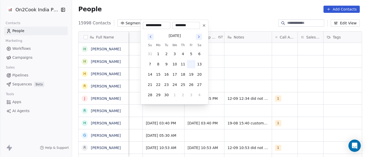
click at [190, 65] on button "12" at bounding box center [191, 64] width 8 height 8
click at [244, 76] on html "On2Cook India Pvt. Ltd. Contacts People Marketing Workflows Campaigns Sales Pip…" at bounding box center [183, 78] width 366 height 157
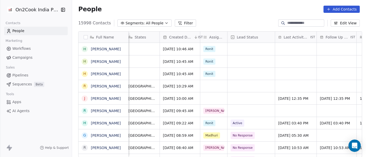
scroll to position [0, 163]
click at [212, 96] on div "grid" at bounding box center [214, 99] width 27 height 12
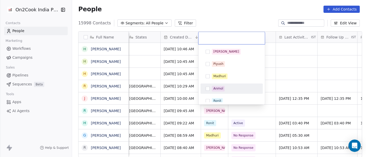
click at [289, 82] on html "On2Cook India Pvt. Ltd. Contacts People Marketing Workflows Campaigns Sales Pip…" at bounding box center [183, 78] width 366 height 157
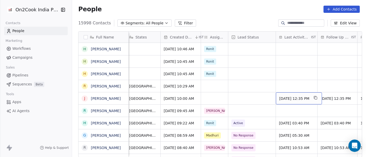
click at [282, 99] on span "[DATE] 12:35 PM" at bounding box center [294, 98] width 30 height 5
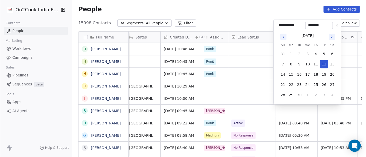
click at [336, 26] on icon at bounding box center [337, 25] width 2 height 2
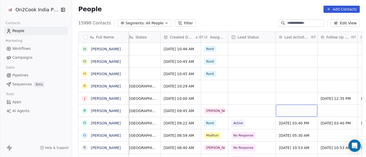
click at [304, 110] on div "grid" at bounding box center [296, 111] width 41 height 12
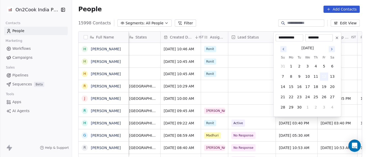
click at [324, 77] on button "12" at bounding box center [324, 77] width 8 height 8
click at [204, 93] on html "On2Cook India Pvt. Ltd. Contacts People Marketing Workflows Campaigns Sales Pip…" at bounding box center [183, 78] width 366 height 157
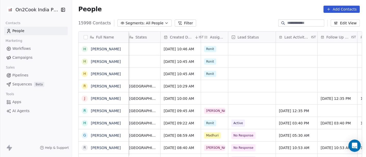
scroll to position [0, 220]
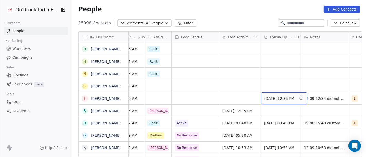
click at [273, 98] on span "[DATE] 12:35 PM" at bounding box center [279, 98] width 30 height 5
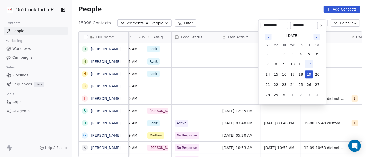
click at [321, 23] on icon at bounding box center [322, 25] width 4 height 4
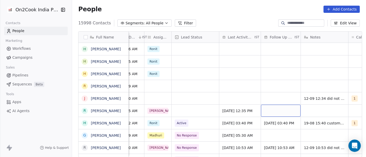
click at [272, 111] on div "grid" at bounding box center [281, 111] width 40 height 12
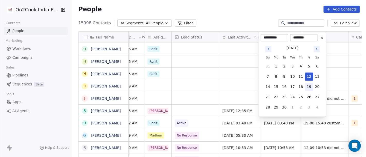
click at [307, 87] on button "19" at bounding box center [309, 87] width 8 height 8
type input "**********"
click at [252, 86] on html "On2Cook India Pvt. Ltd. Contacts People Marketing Workflows Campaigns Sales Pip…" at bounding box center [183, 78] width 366 height 157
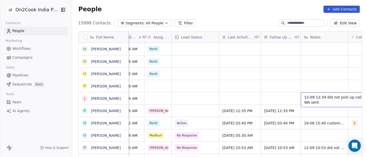
click at [342, 99] on span "12-09 12:34 did not pick up call WA sent" at bounding box center [334, 100] width 61 height 10
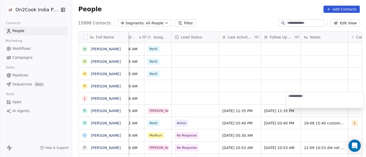
click at [311, 65] on html "On2Cook India Pvt. Ltd. Contacts People Marketing Workflows Campaigns Sales Pip…" at bounding box center [183, 78] width 366 height 157
click at [312, 111] on html "On2Cook India Pvt. Ltd. Contacts People Marketing Workflows Campaigns Sales Pip…" at bounding box center [183, 78] width 366 height 157
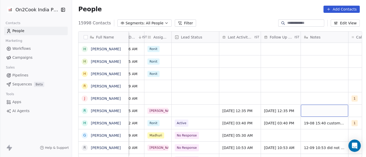
click at [312, 111] on div "grid" at bounding box center [324, 111] width 47 height 12
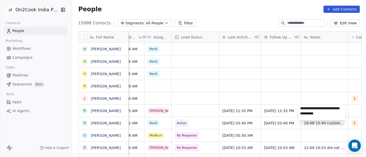
type textarea "**********"
click at [288, 88] on html "On2Cook India Pvt. Ltd. Contacts People Marketing Workflows Campaigns Sales Pip…" at bounding box center [183, 78] width 366 height 157
click at [304, 91] on html "On2Cook India Pvt. Ltd. Contacts People Marketing Workflows Campaigns Sales Pip…" at bounding box center [183, 78] width 366 height 157
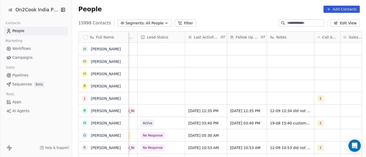
scroll to position [0, 265]
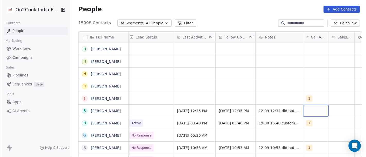
click at [320, 111] on div "grid" at bounding box center [315, 111] width 25 height 12
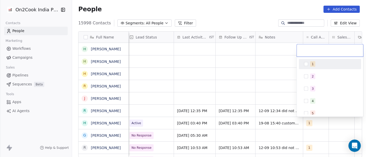
click at [311, 61] on span "1" at bounding box center [312, 64] width 5 height 6
click at [271, 80] on html "On2Cook India Pvt. Ltd. Contacts People Marketing Workflows Campaigns Sales Pip…" at bounding box center [183, 78] width 366 height 157
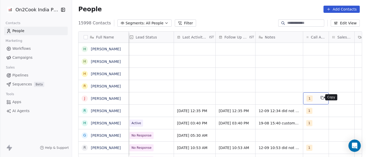
click at [319, 98] on button "grid" at bounding box center [322, 98] width 6 height 6
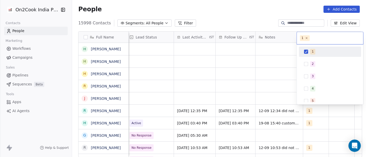
click at [313, 54] on span "1" at bounding box center [312, 52] width 5 height 6
click at [271, 58] on html "On2Cook India Pvt. Ltd. Contacts People Marketing Workflows Campaigns Sales Pip…" at bounding box center [183, 78] width 366 height 157
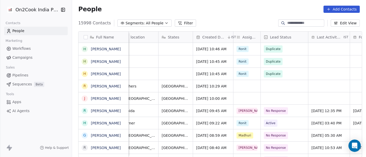
scroll to position [0, 131]
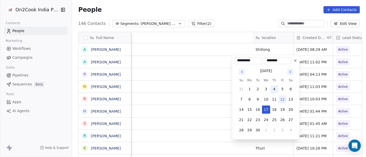
scroll to position [134, 292]
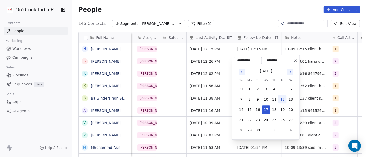
click at [284, 100] on button "12" at bounding box center [282, 99] width 8 height 8
click at [281, 109] on button "19" at bounding box center [282, 110] width 8 height 8
type input "**********"
click at [309, 102] on html "On2Cook India Pvt. Ltd. Contacts People Marketing Workflows Campaigns Sales Pip…" at bounding box center [183, 78] width 366 height 157
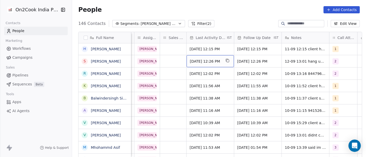
click at [215, 62] on span "[DATE] 12:26 PM" at bounding box center [205, 61] width 31 height 5
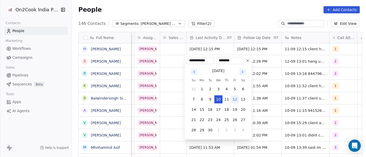
click at [234, 101] on button "12" at bounding box center [235, 99] width 8 height 8
type input "**********"
click at [295, 94] on html "On2Cook India Pvt. Ltd. Contacts People Marketing Workflows Campaigns Sales Pip…" at bounding box center [183, 78] width 366 height 157
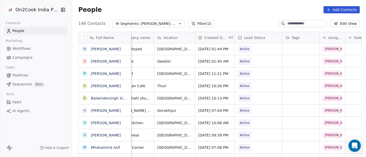
scroll to position [0, 97]
click at [259, 63] on span "Active" at bounding box center [254, 61] width 31 height 7
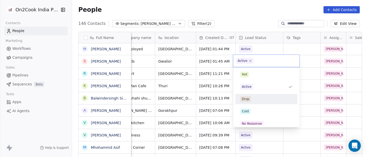
type input "*"
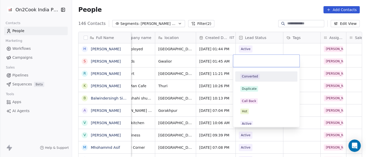
type input "*"
click at [262, 76] on span "No Response" at bounding box center [251, 77] width 23 height 6
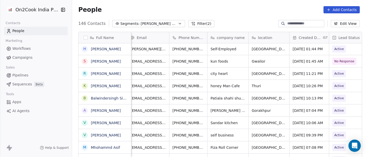
scroll to position [0, 0]
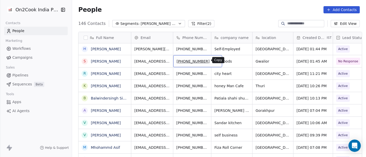
click at [215, 60] on icon "grid" at bounding box center [216, 61] width 2 height 2
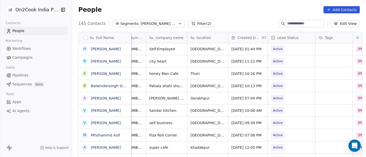
scroll to position [0, 32]
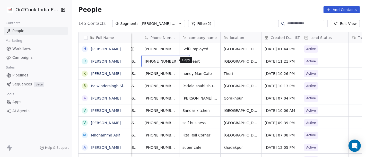
click at [182, 62] on icon "grid" at bounding box center [184, 61] width 4 height 4
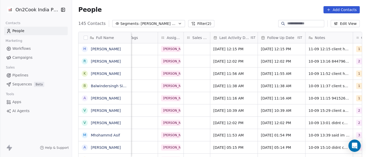
scroll to position [0, 260]
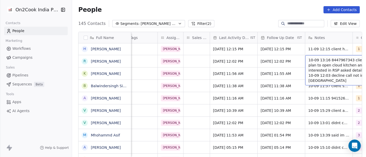
click at [334, 60] on span "10-09 13:16 8447967343 client plan to open cloud kitchen and interested in RSP …" at bounding box center [339, 71] width 61 height 26
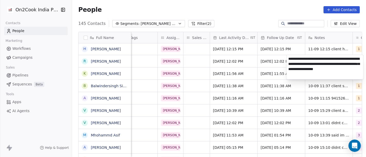
click at [317, 59] on textarea "**********" at bounding box center [325, 67] width 77 height 24
click at [261, 62] on html "On2Cook India Pvt. Ltd. Contacts People Marketing Workflows Campaigns Sales Pip…" at bounding box center [183, 78] width 366 height 157
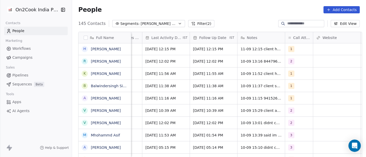
scroll to position [0, 328]
click at [294, 60] on div "2" at bounding box center [294, 61] width 12 height 6
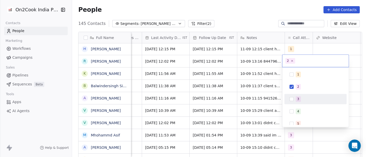
click at [302, 94] on div "3" at bounding box center [315, 99] width 62 height 10
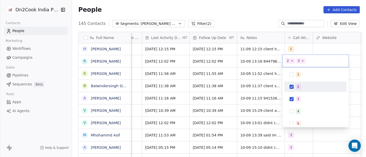
click at [296, 85] on span "2" at bounding box center [298, 87] width 5 height 6
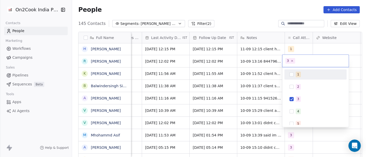
click at [244, 16] on html "On2Cook India Pvt. Ltd. Contacts People Marketing Workflows Campaigns Sales Pip…" at bounding box center [183, 78] width 366 height 157
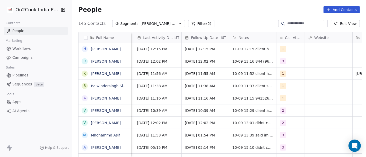
scroll to position [0, 337]
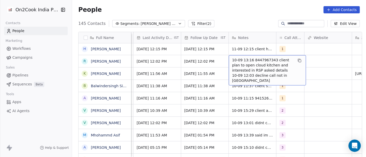
click at [236, 62] on span "10-09 13:16 8447967343 client plan to open cloud kitchen and interested in RSP …" at bounding box center [262, 71] width 61 height 26
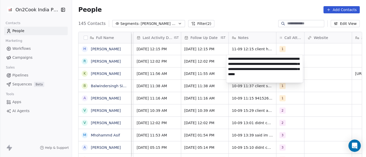
type textarea "**********"
click at [180, 52] on html "On2Cook India Pvt. Ltd. Contacts People Marketing Workflows Campaigns Sales Pip…" at bounding box center [183, 78] width 366 height 157
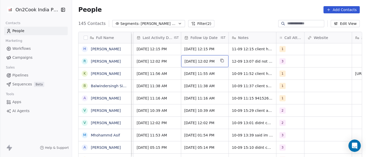
click at [202, 66] on div "[DATE] 12:02 PM" at bounding box center [204, 61] width 47 height 12
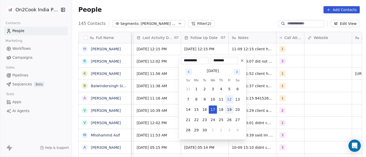
click at [228, 111] on button "19" at bounding box center [229, 110] width 8 height 8
type input "**********"
click at [283, 107] on html "On2Cook India Pvt. Ltd. Contacts People Marketing Workflows Campaigns Sales Pip…" at bounding box center [183, 78] width 366 height 157
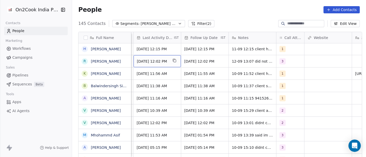
click at [155, 62] on span "[DATE] 12:02 PM" at bounding box center [152, 61] width 31 height 5
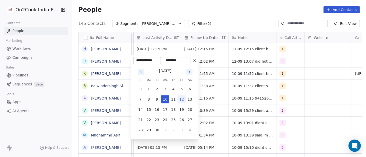
click at [179, 100] on button "12" at bounding box center [182, 99] width 8 height 8
type input "**********"
click at [232, 95] on html "On2Cook India Pvt. Ltd. Contacts People Marketing Workflows Campaigns Sales Pip…" at bounding box center [183, 78] width 366 height 157
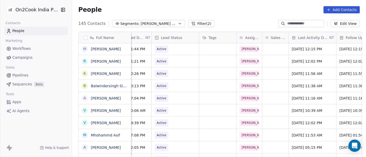
scroll to position [0, 181]
click at [171, 63] on span "Active" at bounding box center [170, 61] width 31 height 7
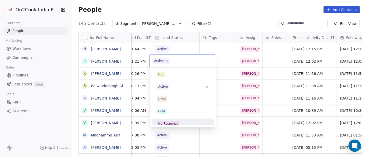
click at [179, 122] on div "No Response" at bounding box center [183, 124] width 52 height 6
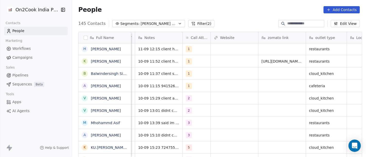
scroll to position [1, 429]
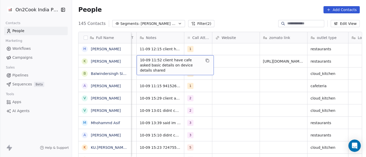
click at [160, 58] on span "10-09 11:52 client have cafe asked basic details on device details shared" at bounding box center [170, 65] width 61 height 15
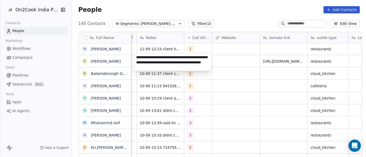
type textarea "**********"
click at [251, 100] on html "On2Cook India Pvt. Ltd. Contacts People Marketing Workflows Campaigns Sales Pip…" at bounding box center [183, 78] width 366 height 157
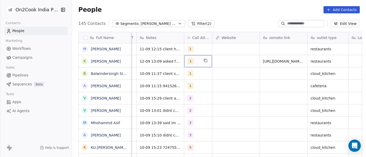
click at [192, 58] on div "1" at bounding box center [194, 61] width 12 height 6
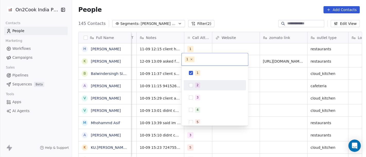
click at [196, 91] on div "1 2 3 4 5 6 7 8 9 10" at bounding box center [215, 128] width 62 height 121
click at [195, 85] on div "2" at bounding box center [215, 85] width 58 height 8
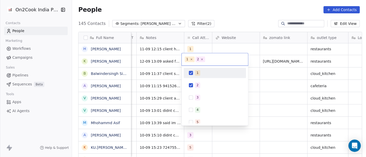
click at [195, 76] on div "1" at bounding box center [215, 73] width 58 height 8
click at [235, 51] on html "On2Cook India Pvt. Ltd. Contacts People Marketing Workflows Campaigns Sales Pip…" at bounding box center [183, 78] width 366 height 157
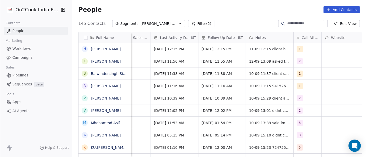
scroll to position [1, 317]
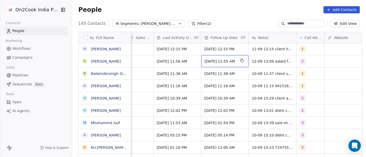
click at [212, 59] on span "[DATE] 11:55 AM" at bounding box center [220, 61] width 31 height 5
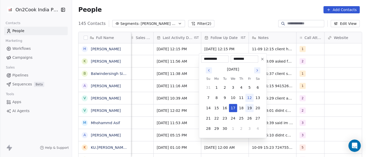
click at [249, 105] on button "19" at bounding box center [249, 108] width 8 height 8
type input "**********"
click at [300, 98] on html "On2Cook India Pvt. Ltd. Contacts People Marketing Workflows Campaigns Sales Pip…" at bounding box center [183, 78] width 366 height 157
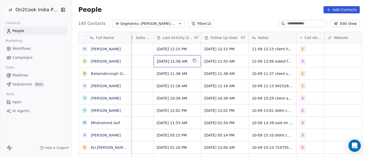
click at [161, 59] on span "[DATE] 11:56 AM" at bounding box center [172, 61] width 31 height 5
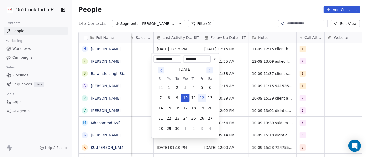
click at [204, 98] on button "12" at bounding box center [202, 98] width 8 height 8
type input "**********"
click at [267, 88] on html "On2Cook India Pvt. Ltd. Contacts People Marketing Workflows Campaigns Sales Pip…" at bounding box center [183, 78] width 366 height 157
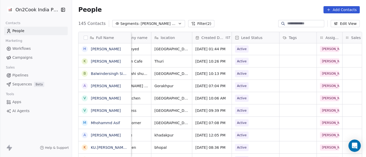
scroll to position [1, 101]
